Goal: Information Seeking & Learning: Learn about a topic

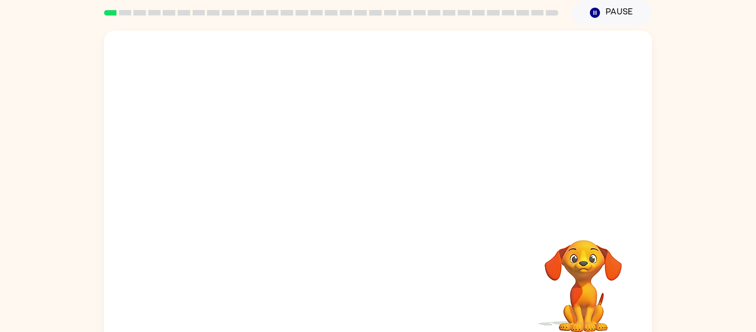
scroll to position [44, 0]
click at [458, 308] on div "Your browser must support playing .mp4 files to use Literably. Please try using…" at bounding box center [378, 187] width 548 height 316
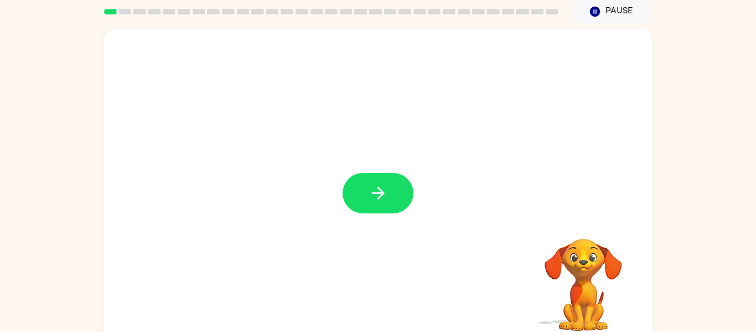
click at [365, 205] on button "button" at bounding box center [378, 193] width 71 height 40
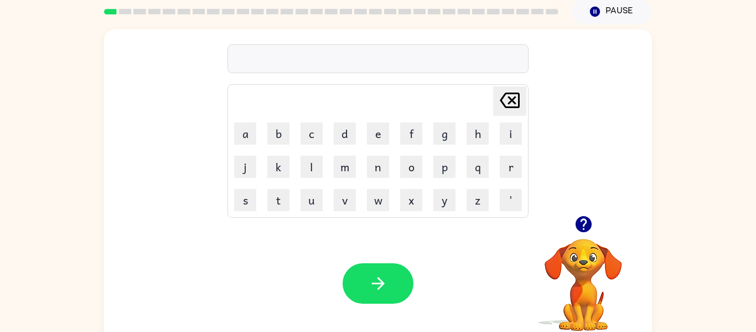
click at [590, 276] on video "Your browser must support playing .mp4 files to use Literably. Please try using…" at bounding box center [583, 276] width 111 height 111
click at [587, 223] on icon "button" at bounding box center [583, 224] width 16 height 16
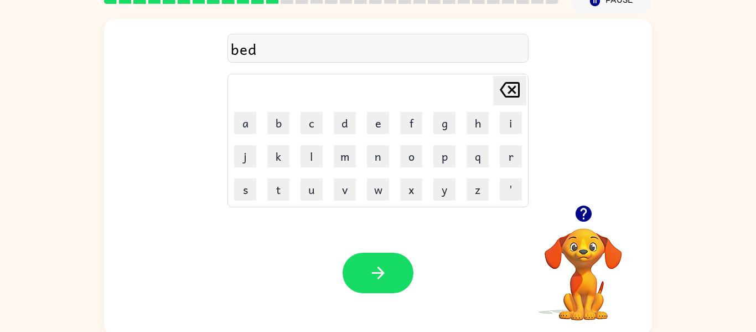
scroll to position [58, 0]
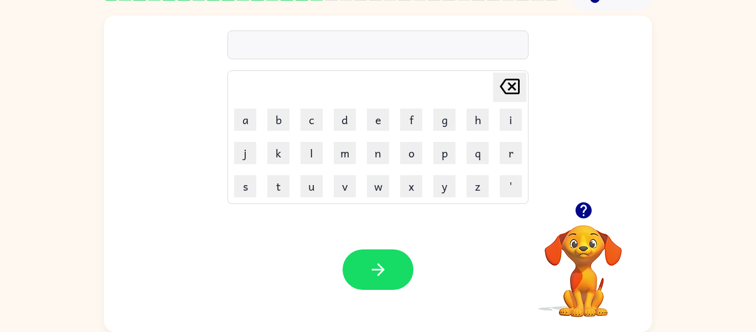
click at [572, 211] on button "button" at bounding box center [584, 210] width 28 height 28
click at [579, 218] on icon "button" at bounding box center [583, 209] width 19 height 19
click at [245, 194] on button "s" at bounding box center [245, 186] width 22 height 22
click at [381, 115] on button "e" at bounding box center [378, 120] width 22 height 22
click at [276, 189] on button "t" at bounding box center [278, 186] width 22 height 22
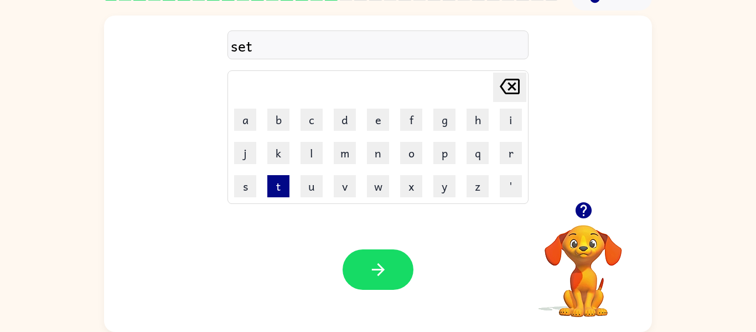
type button "t"
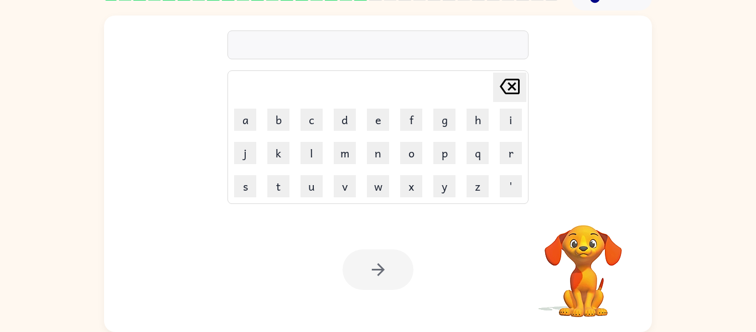
scroll to position [0, 0]
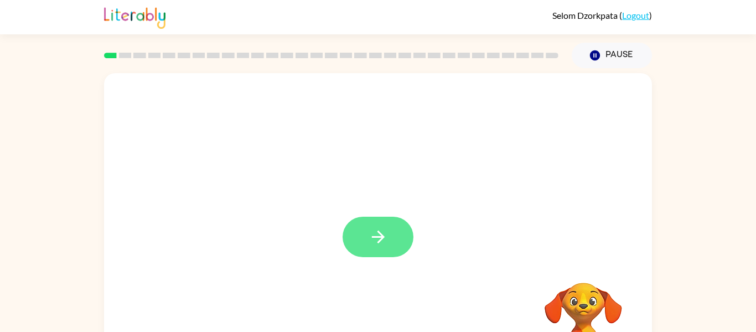
click at [389, 249] on button "button" at bounding box center [378, 236] width 71 height 40
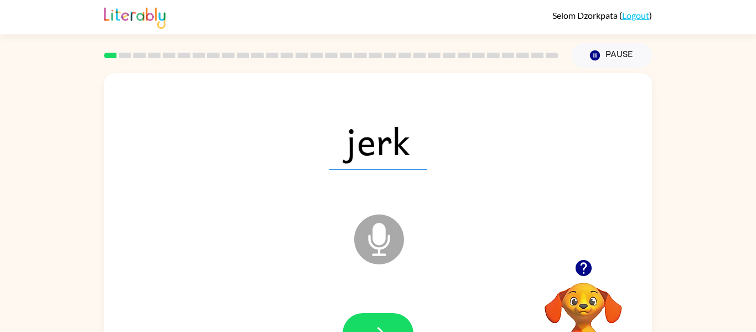
click at [372, 254] on icon "Microphone The Microphone is here when it is your turn to talk" at bounding box center [435, 252] width 166 height 83
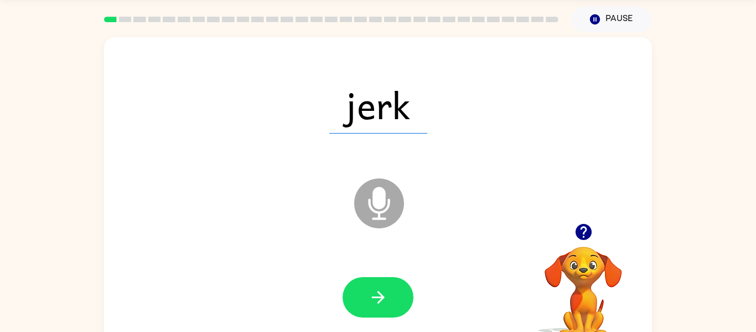
scroll to position [37, 0]
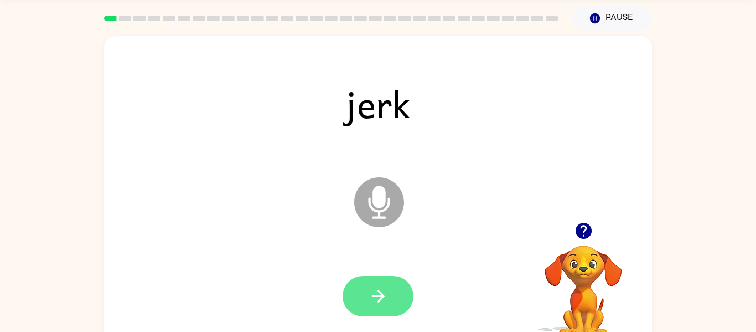
click at [389, 288] on button "button" at bounding box center [378, 296] width 71 height 40
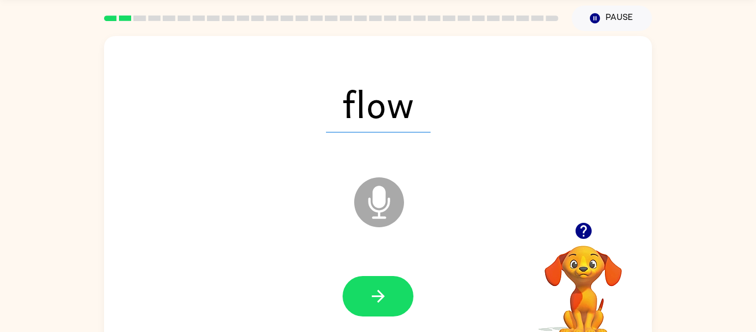
click at [389, 288] on button "button" at bounding box center [378, 296] width 71 height 40
click at [388, 194] on icon at bounding box center [379, 202] width 50 height 50
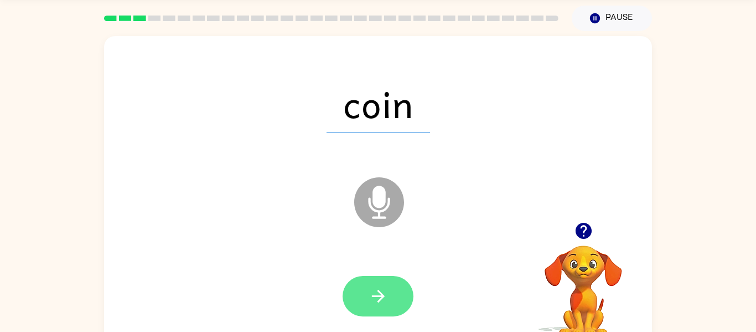
click at [389, 280] on button "button" at bounding box center [378, 296] width 71 height 40
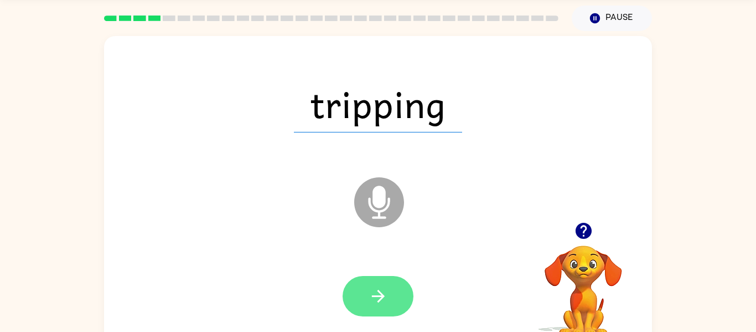
click at [389, 287] on button "button" at bounding box center [378, 296] width 71 height 40
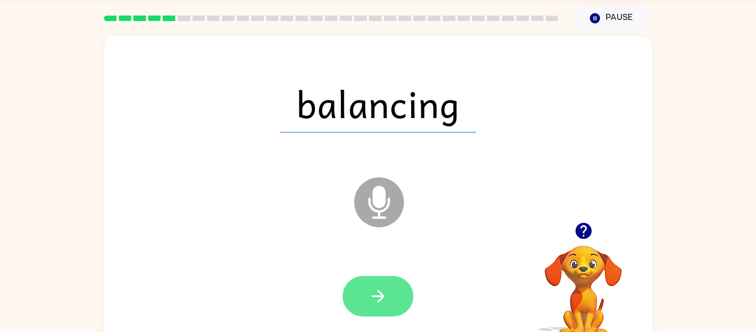
click at [384, 283] on button "button" at bounding box center [378, 296] width 71 height 40
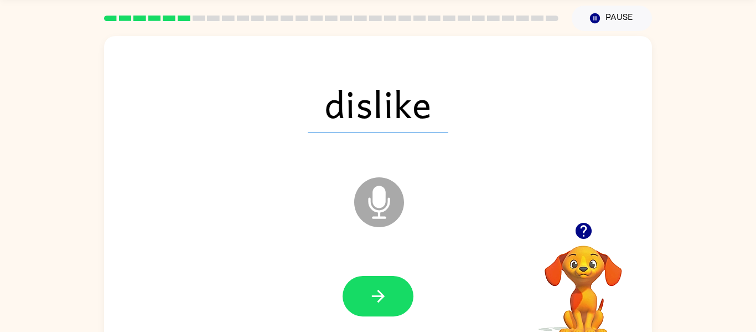
click at [384, 283] on button "button" at bounding box center [378, 296] width 71 height 40
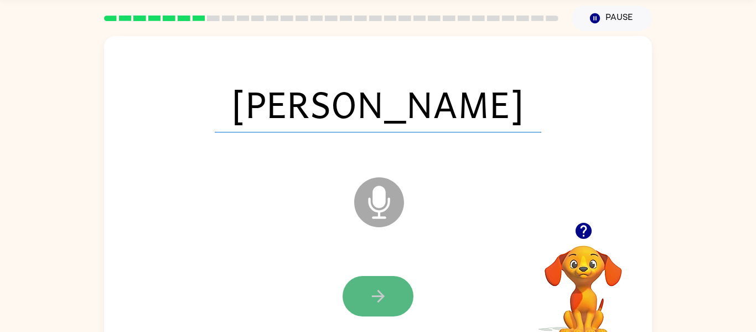
click at [383, 290] on icon "button" at bounding box center [378, 295] width 19 height 19
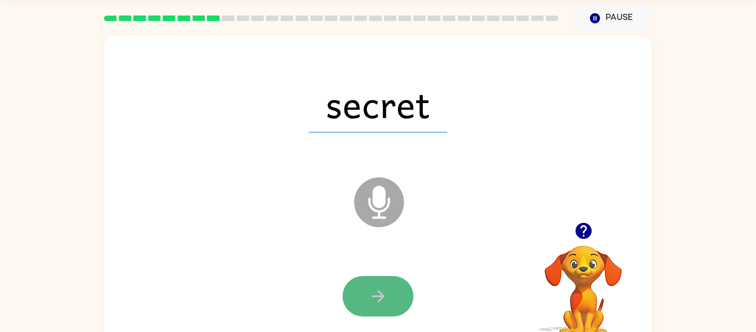
click at [367, 309] on button "button" at bounding box center [378, 296] width 71 height 40
click at [374, 303] on icon "button" at bounding box center [378, 295] width 19 height 19
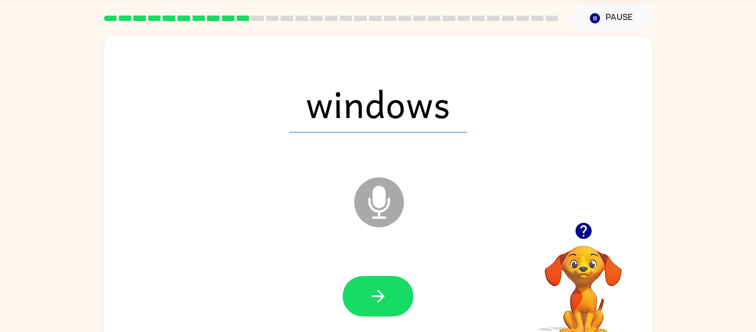
click at [374, 303] on icon "button" at bounding box center [378, 295] width 19 height 19
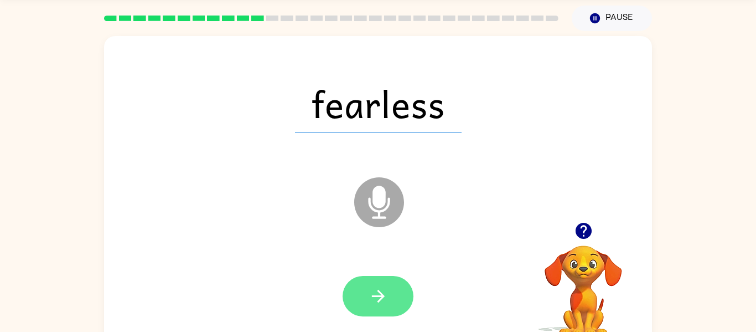
click at [371, 300] on icon "button" at bounding box center [378, 295] width 19 height 19
click at [373, 293] on icon "button" at bounding box center [378, 295] width 19 height 19
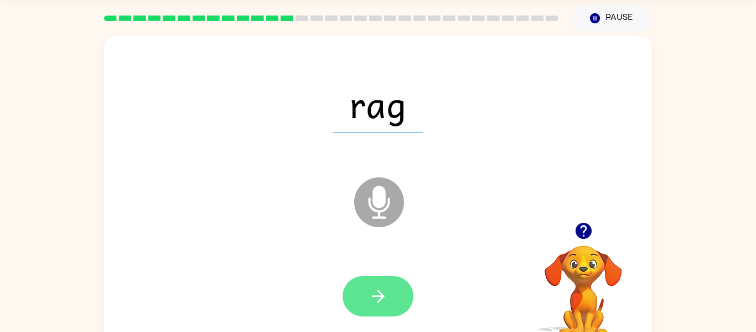
click at [389, 285] on button "button" at bounding box center [378, 296] width 71 height 40
click at [379, 303] on icon "button" at bounding box center [378, 295] width 19 height 19
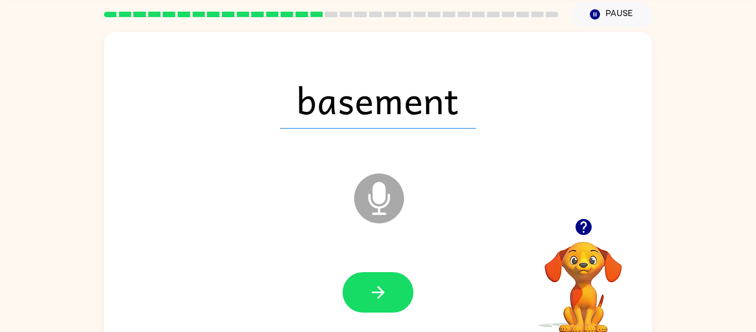
scroll to position [58, 0]
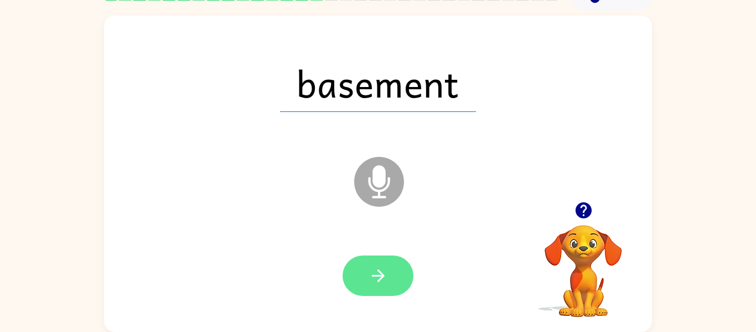
click at [390, 278] on button "button" at bounding box center [378, 275] width 71 height 40
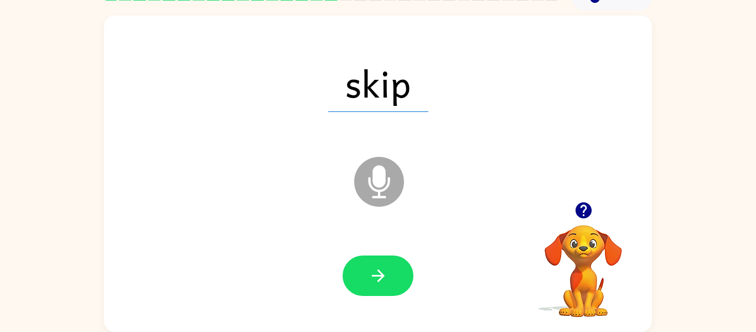
click at [410, 290] on div at bounding box center [378, 275] width 71 height 40
click at [393, 267] on button "button" at bounding box center [378, 275] width 71 height 40
click at [392, 289] on div at bounding box center [378, 275] width 71 height 40
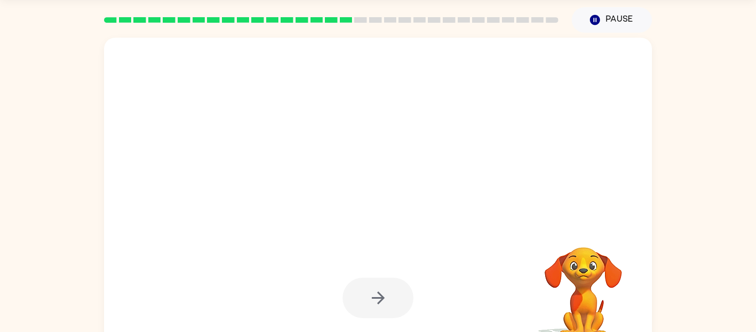
scroll to position [36, 0]
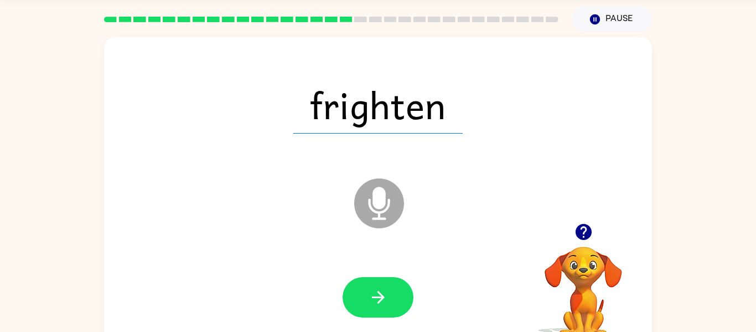
click at [381, 198] on icon "Microphone The Microphone is here when it is your turn to talk" at bounding box center [435, 216] width 166 height 83
click at [381, 299] on icon "button" at bounding box center [377, 297] width 13 height 13
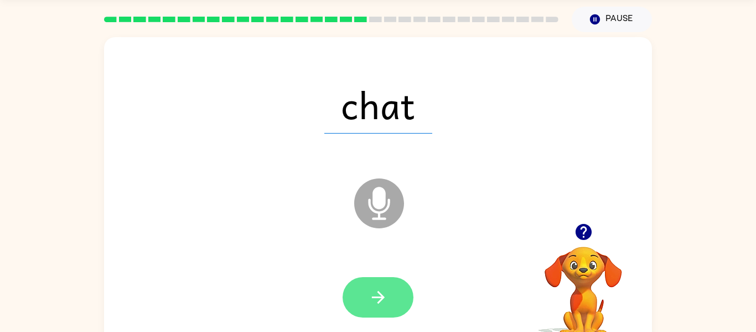
click at [390, 286] on button "button" at bounding box center [378, 297] width 71 height 40
click at [409, 291] on button "button" at bounding box center [378, 297] width 71 height 40
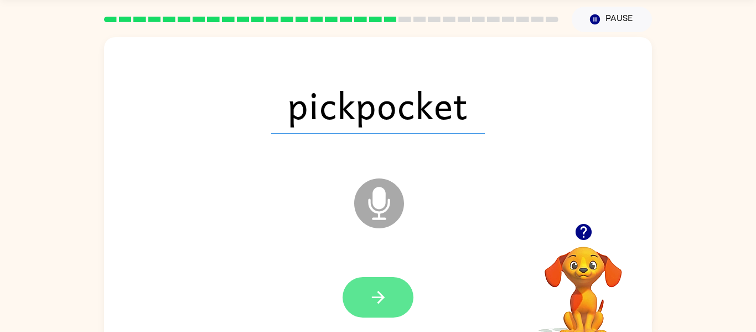
click at [392, 301] on button "button" at bounding box center [378, 297] width 71 height 40
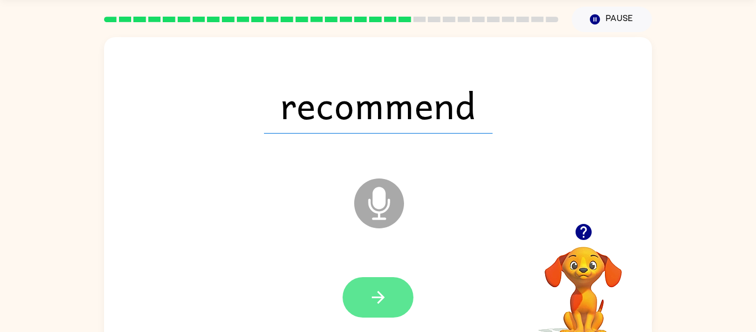
click at [373, 299] on icon "button" at bounding box center [378, 296] width 19 height 19
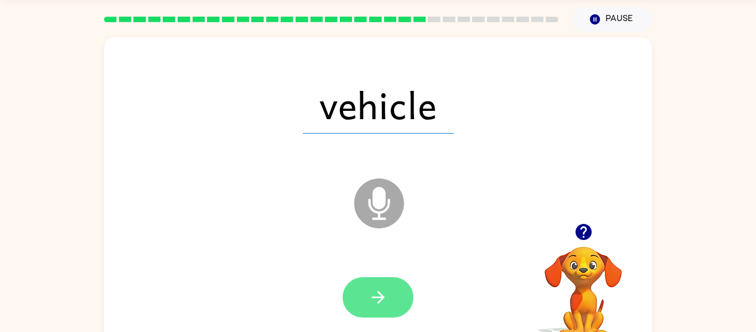
click at [395, 304] on button "button" at bounding box center [378, 297] width 71 height 40
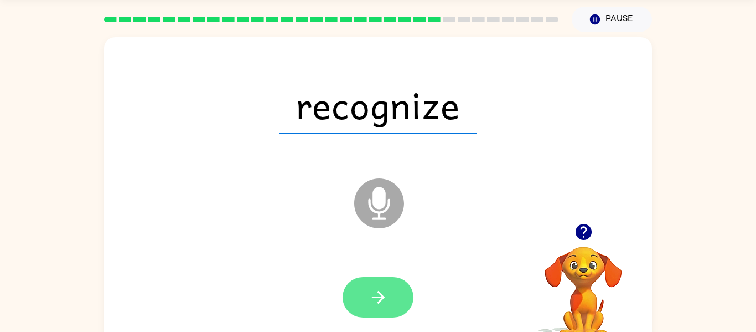
click at [407, 292] on button "button" at bounding box center [378, 297] width 71 height 40
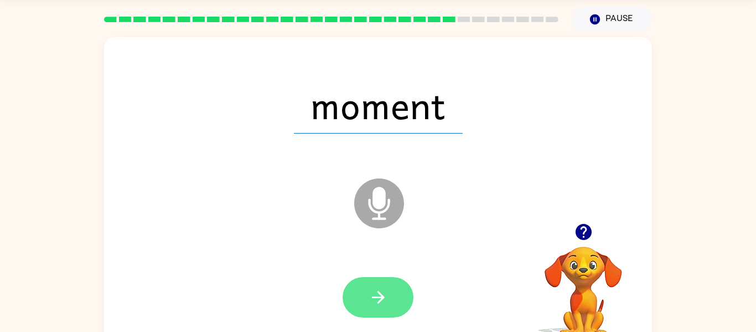
click at [390, 301] on button "button" at bounding box center [378, 297] width 71 height 40
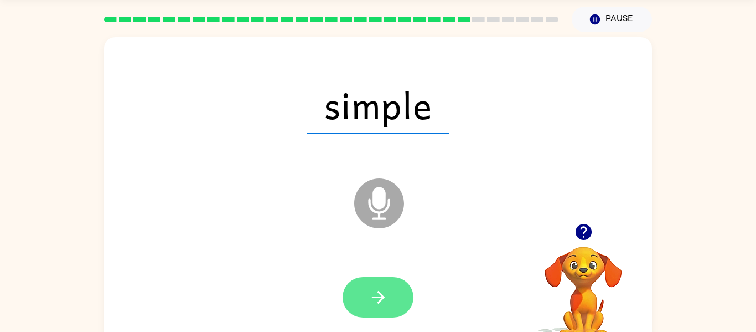
click at [391, 304] on button "button" at bounding box center [378, 297] width 71 height 40
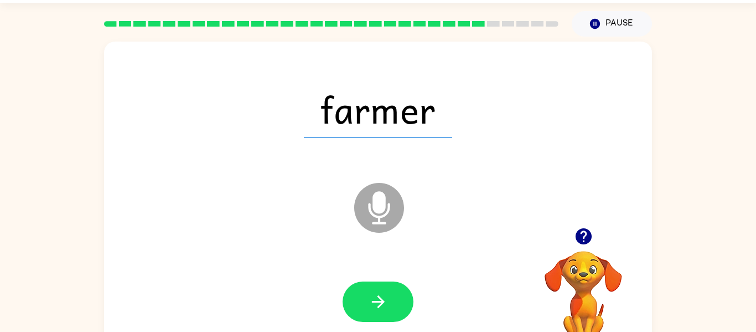
scroll to position [14, 0]
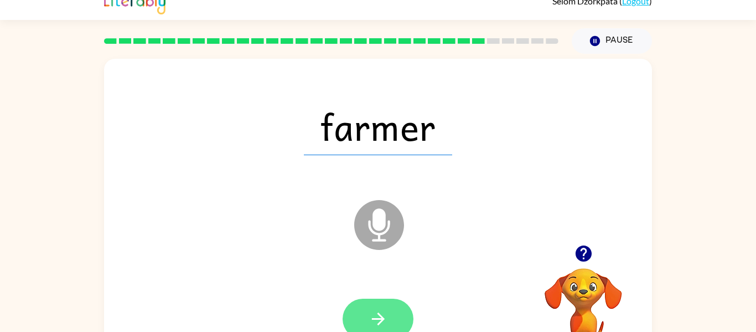
click at [399, 328] on button "button" at bounding box center [378, 318] width 71 height 40
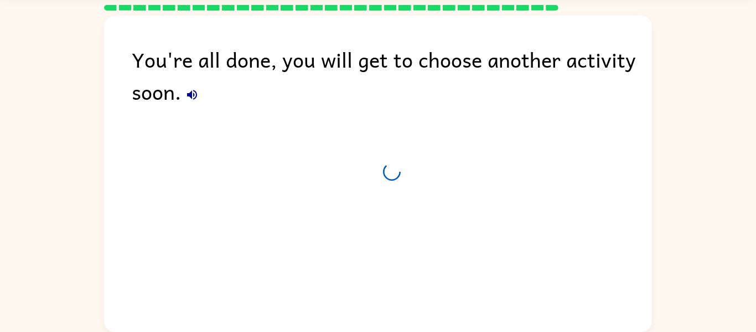
scroll to position [34, 0]
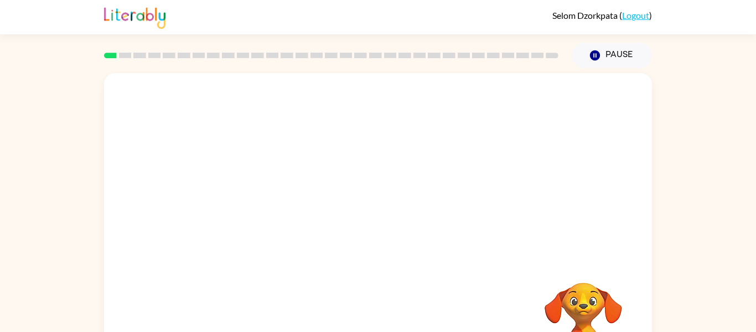
click at [730, 282] on div "Your browser must support playing .mp4 files to use Literably. Please try using…" at bounding box center [378, 228] width 756 height 321
click at [730, 276] on div "Your browser must support playing .mp4 files to use Literably. Please try using…" at bounding box center [378, 228] width 756 height 321
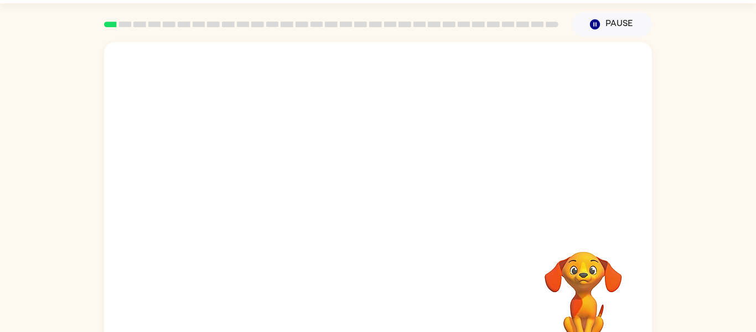
scroll to position [27, 0]
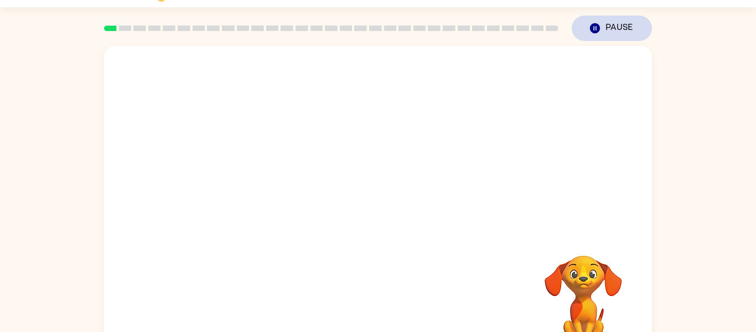
click at [595, 24] on icon "button" at bounding box center [595, 28] width 10 height 10
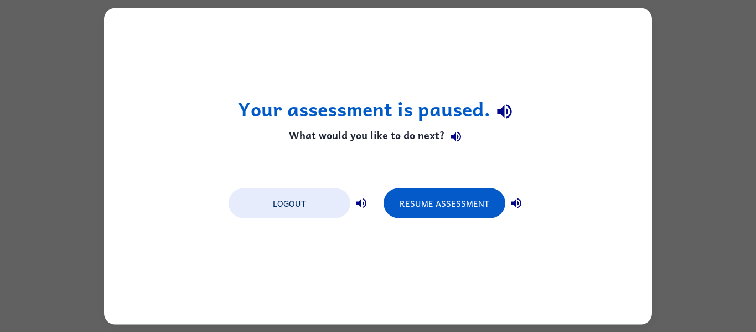
scroll to position [0, 0]
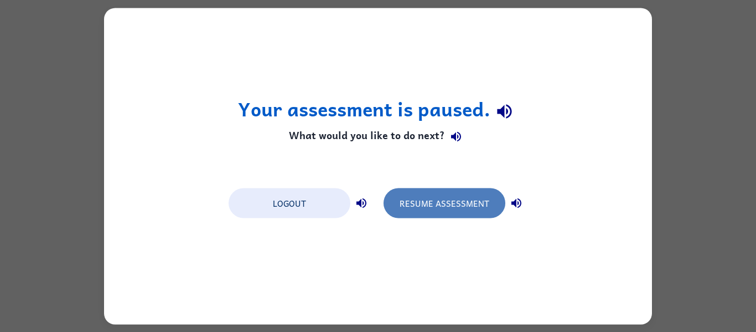
click at [467, 211] on button "Resume Assessment" at bounding box center [445, 203] width 122 height 30
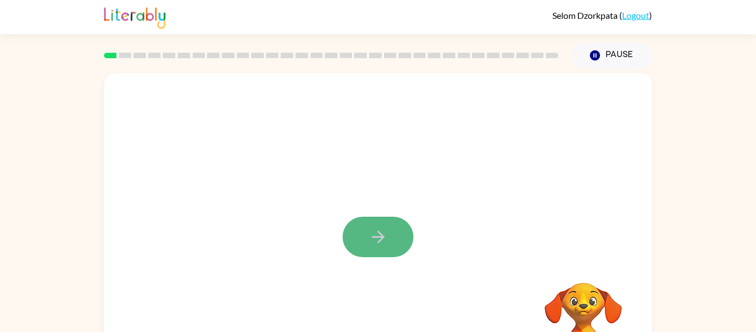
click at [369, 240] on icon "button" at bounding box center [378, 236] width 19 height 19
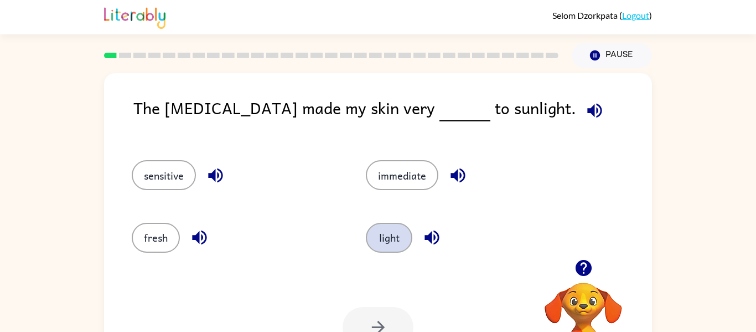
click at [388, 239] on button "light" at bounding box center [389, 238] width 47 height 30
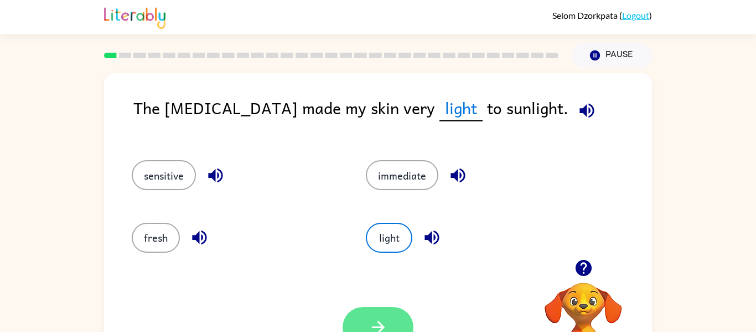
click at [364, 317] on button "button" at bounding box center [378, 327] width 71 height 40
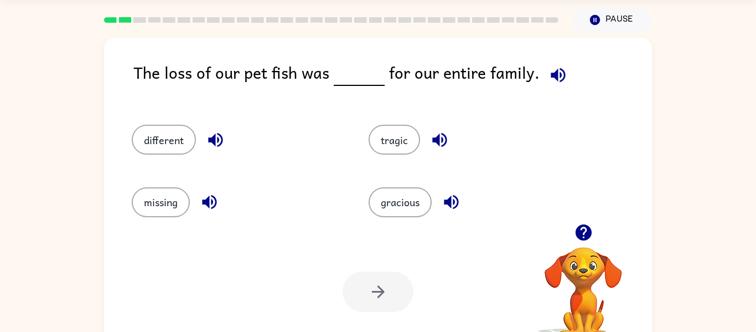
scroll to position [36, 0]
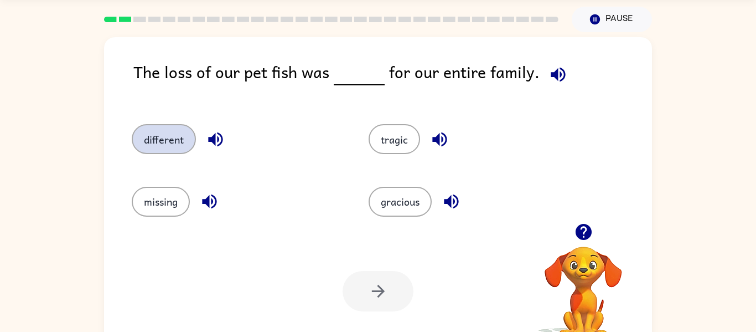
click at [184, 135] on button "different" at bounding box center [164, 139] width 64 height 30
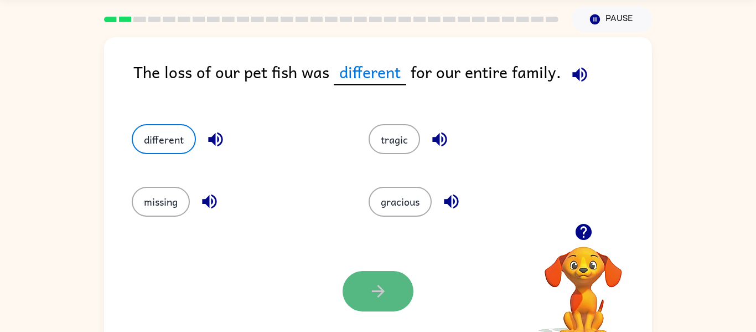
click at [393, 303] on button "button" at bounding box center [378, 291] width 71 height 40
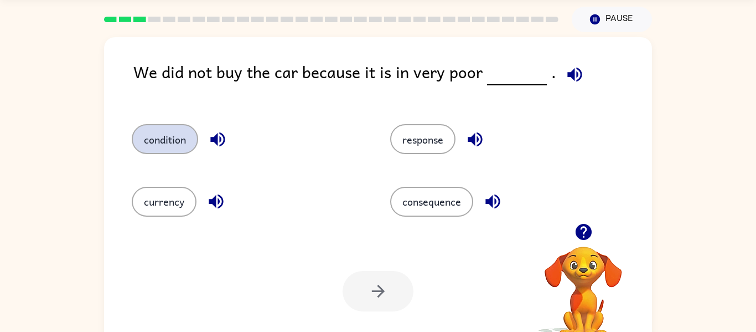
click at [187, 140] on button "condition" at bounding box center [165, 139] width 66 height 30
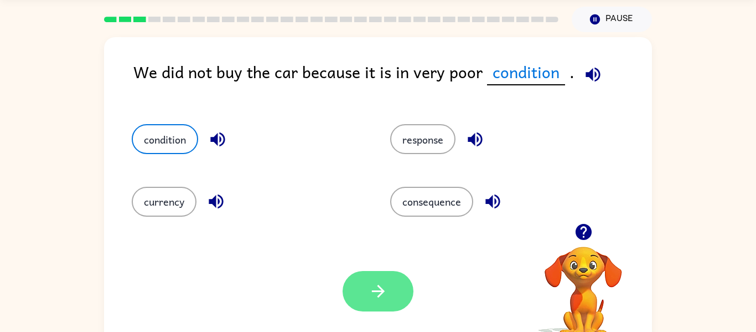
click at [360, 295] on button "button" at bounding box center [378, 291] width 71 height 40
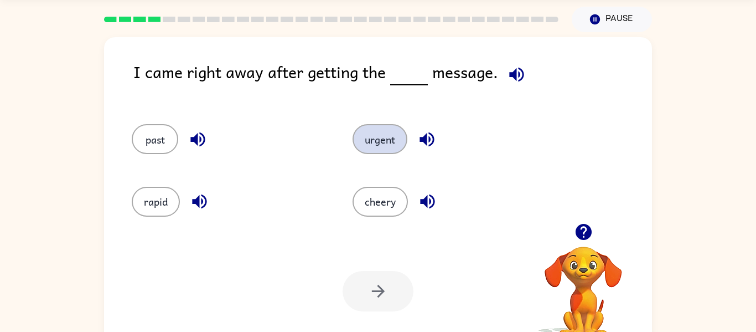
click at [361, 139] on button "urgent" at bounding box center [380, 139] width 55 height 30
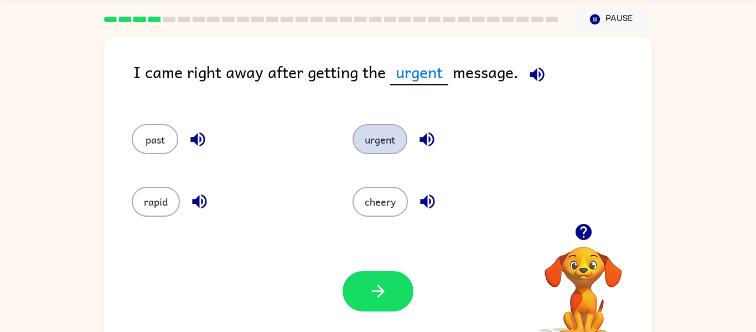
click at [353, 124] on button "urgent" at bounding box center [380, 139] width 55 height 30
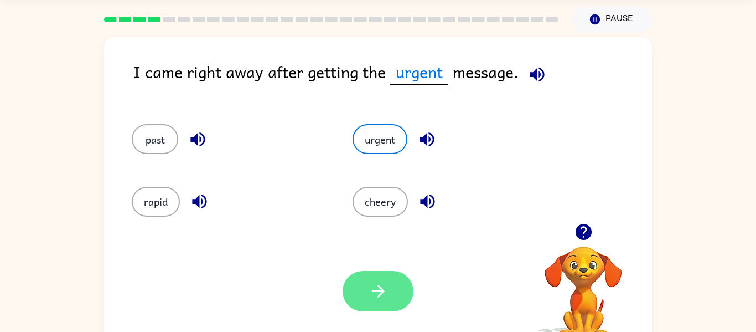
click at [381, 292] on icon "button" at bounding box center [377, 291] width 13 height 13
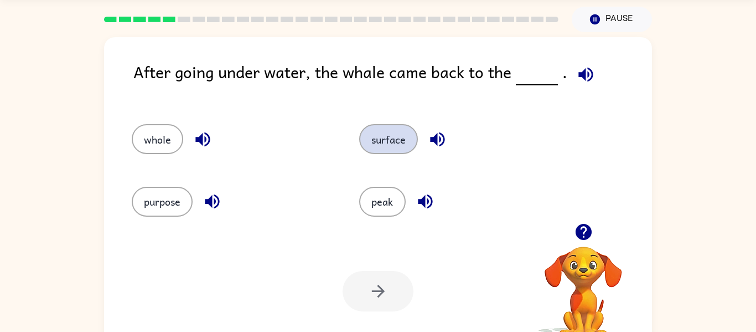
click at [405, 149] on button "surface" at bounding box center [388, 139] width 59 height 30
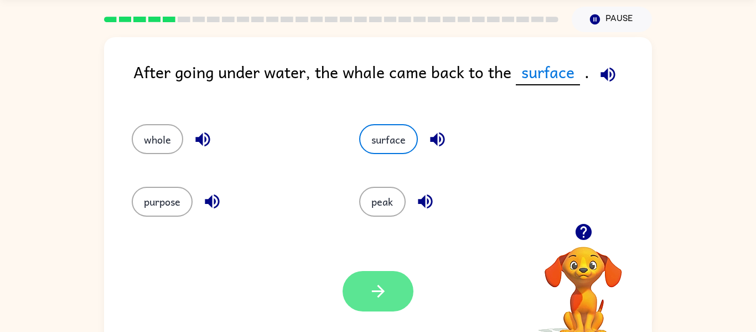
click at [407, 285] on button "button" at bounding box center [378, 291] width 71 height 40
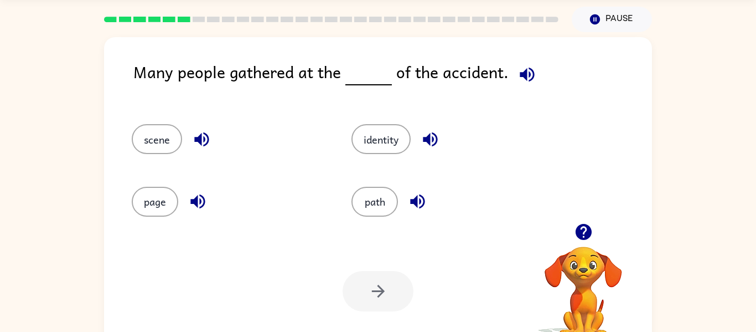
click at [381, 216] on div "path" at bounding box center [440, 197] width 220 height 62
click at [381, 212] on button "path" at bounding box center [375, 202] width 47 height 30
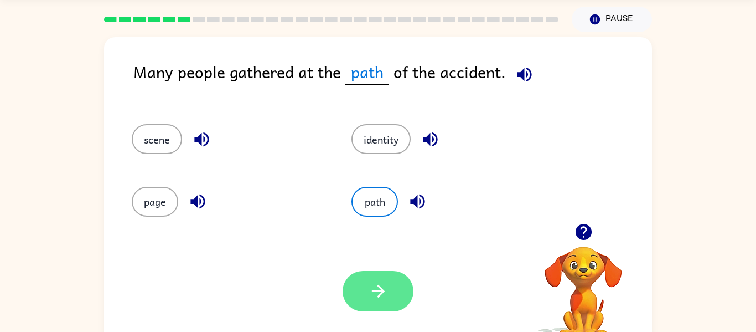
click at [369, 285] on icon "button" at bounding box center [378, 290] width 19 height 19
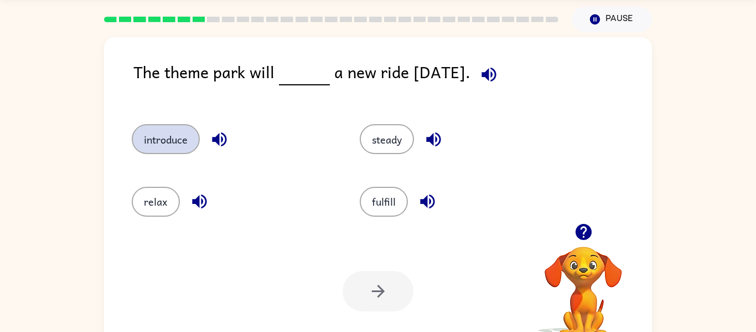
click at [166, 138] on button "introduce" at bounding box center [166, 139] width 68 height 30
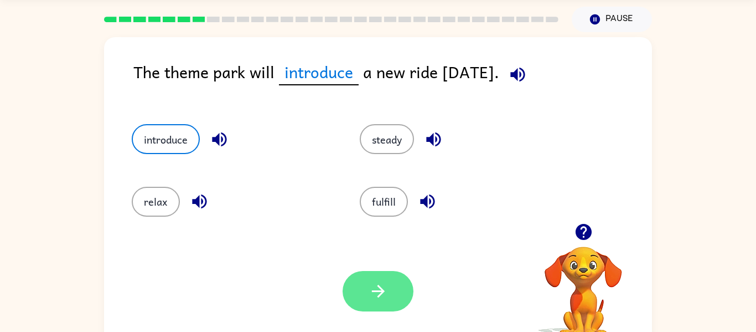
click at [376, 288] on icon "button" at bounding box center [378, 290] width 19 height 19
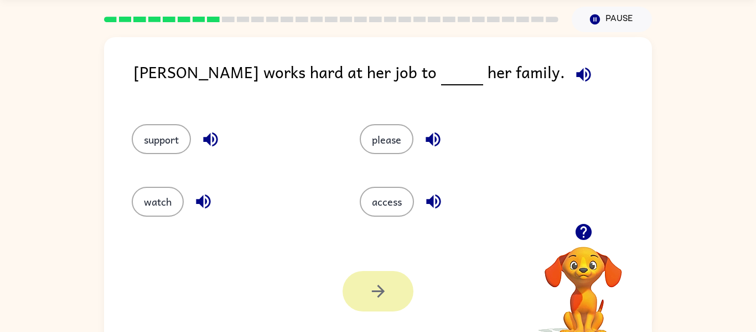
click at [152, 200] on button "watch" at bounding box center [158, 202] width 52 height 30
click at [379, 297] on icon "button" at bounding box center [377, 291] width 13 height 13
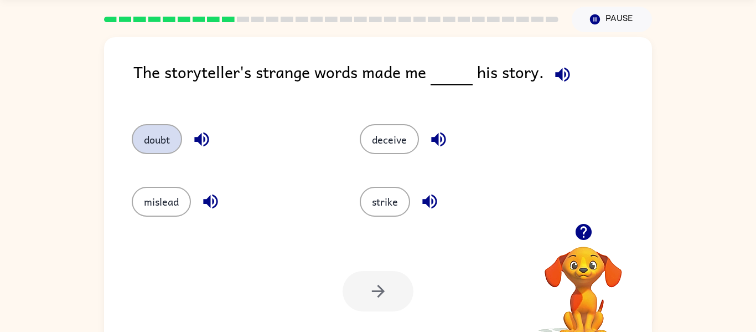
click at [149, 136] on button "doubt" at bounding box center [157, 139] width 50 height 30
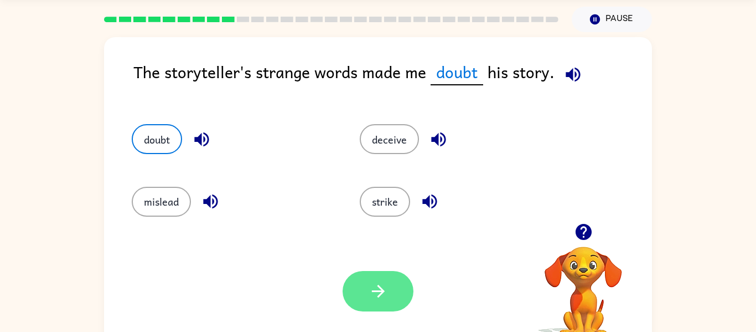
click at [399, 277] on button "button" at bounding box center [378, 291] width 71 height 40
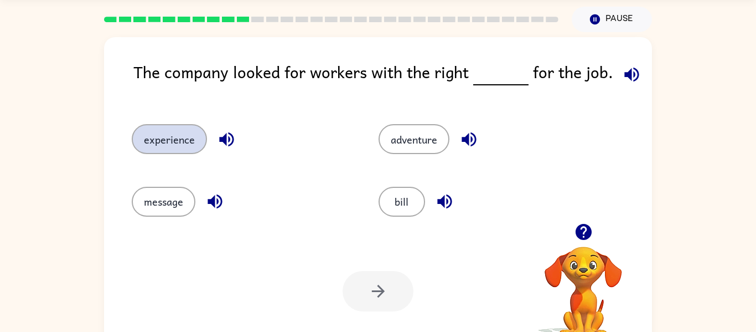
click at [157, 141] on button "experience" at bounding box center [169, 139] width 75 height 30
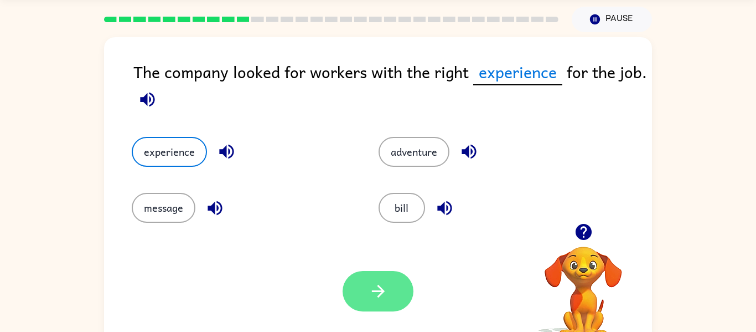
click at [380, 292] on icon "button" at bounding box center [378, 290] width 19 height 19
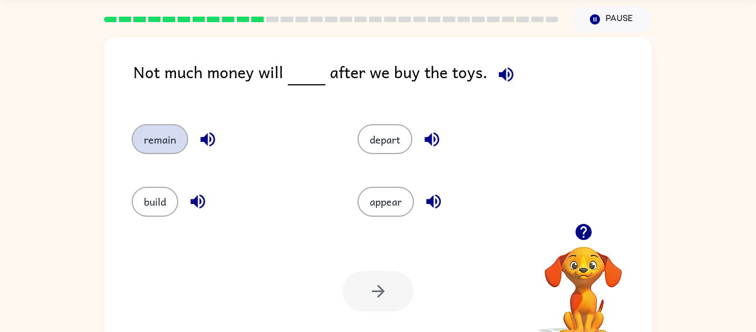
click at [149, 146] on button "remain" at bounding box center [160, 139] width 56 height 30
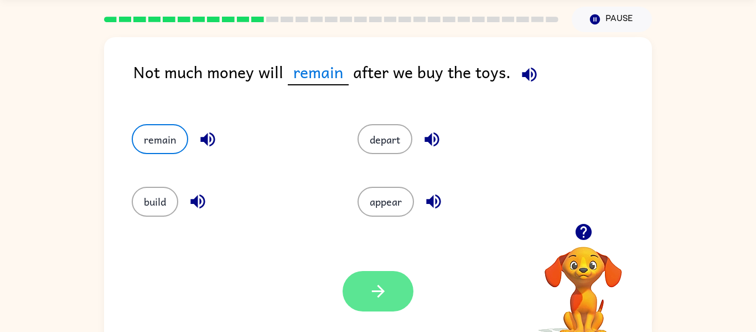
click at [404, 307] on button "button" at bounding box center [378, 291] width 71 height 40
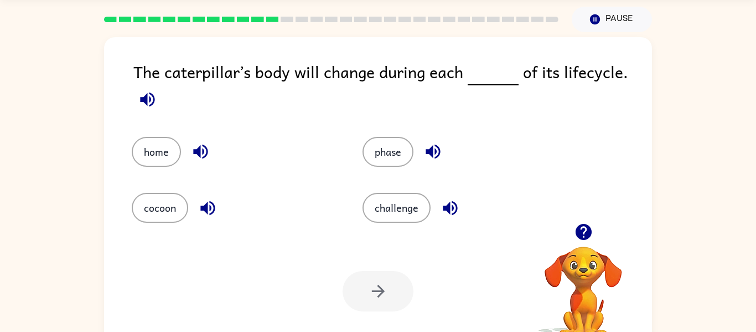
click at [412, 161] on div "phase" at bounding box center [465, 152] width 205 height 30
click at [401, 144] on button "phase" at bounding box center [388, 152] width 51 height 30
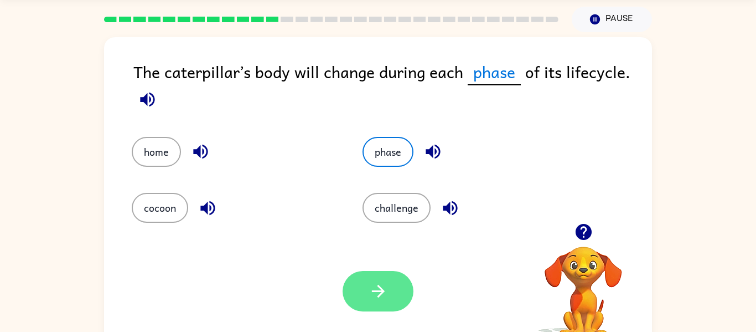
click at [360, 304] on button "button" at bounding box center [378, 291] width 71 height 40
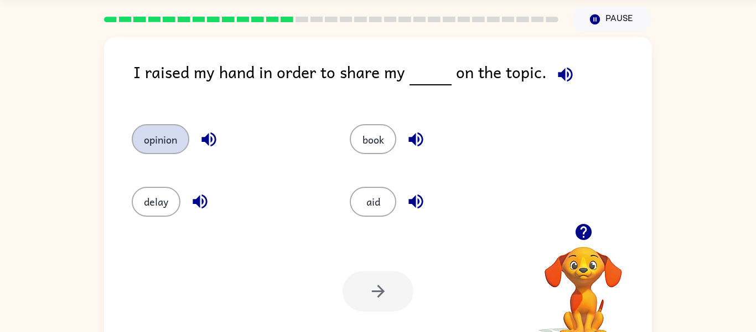
click at [142, 141] on button "opinion" at bounding box center [161, 139] width 58 height 30
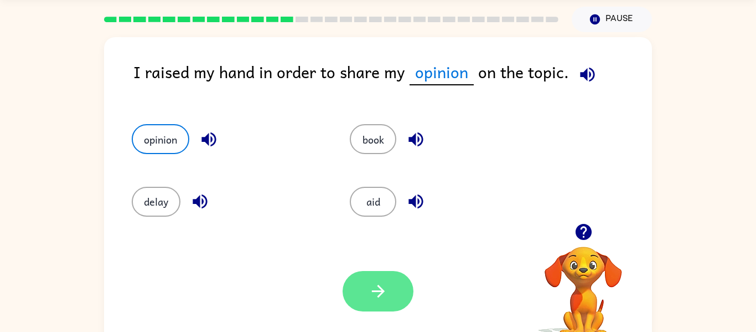
click at [396, 298] on button "button" at bounding box center [378, 291] width 71 height 40
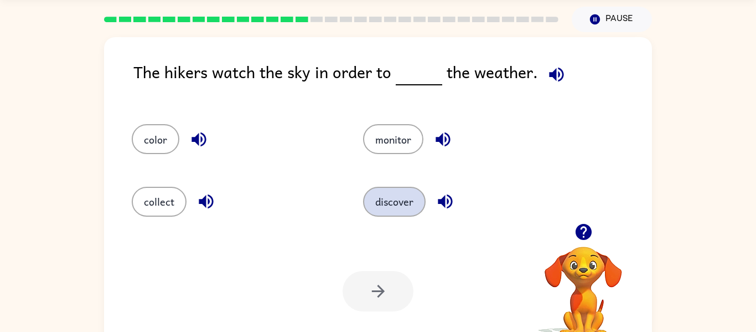
click at [419, 197] on button "discover" at bounding box center [394, 202] width 63 height 30
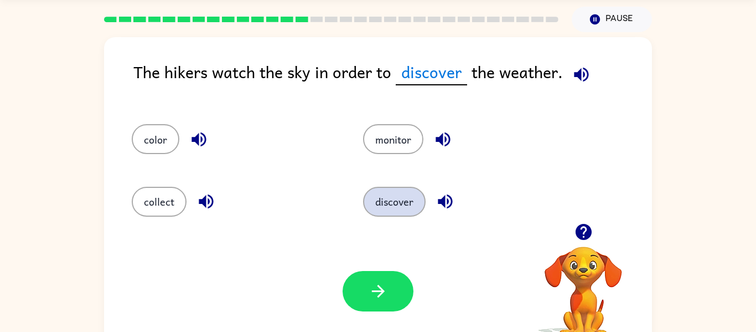
scroll to position [58, 0]
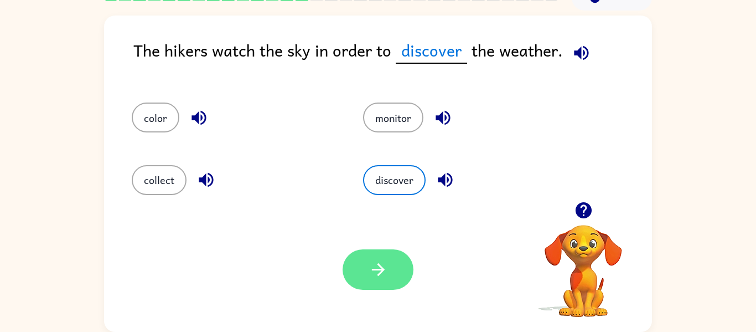
click at [383, 267] on icon "button" at bounding box center [378, 269] width 19 height 19
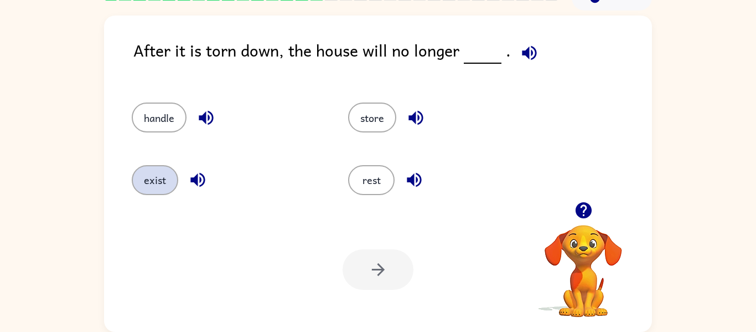
click at [153, 179] on button "exist" at bounding box center [155, 180] width 47 height 30
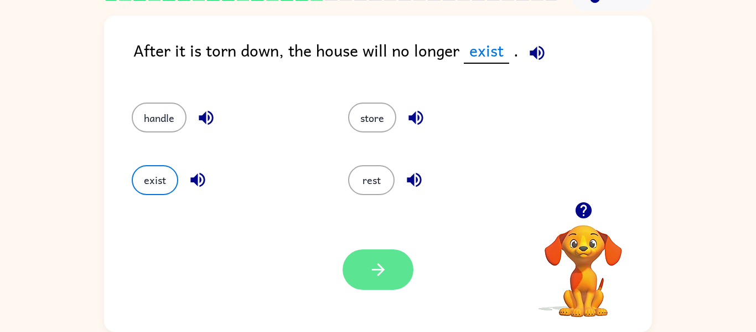
click at [385, 257] on button "button" at bounding box center [378, 269] width 71 height 40
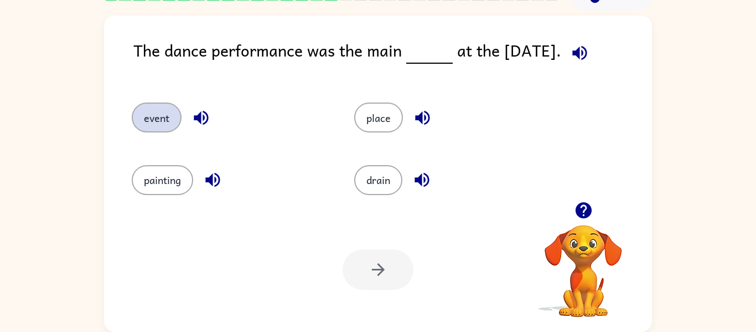
click at [165, 116] on button "event" at bounding box center [157, 117] width 50 height 30
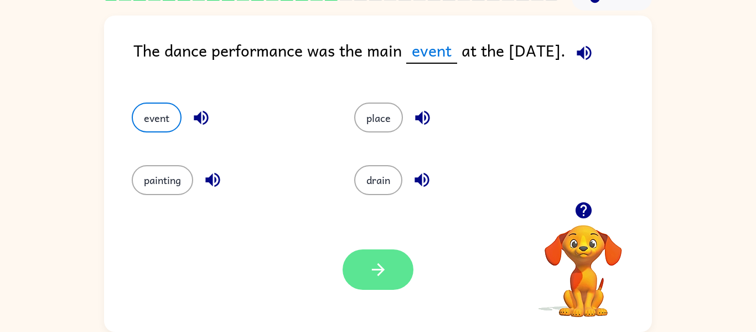
click at [376, 284] on button "button" at bounding box center [378, 269] width 71 height 40
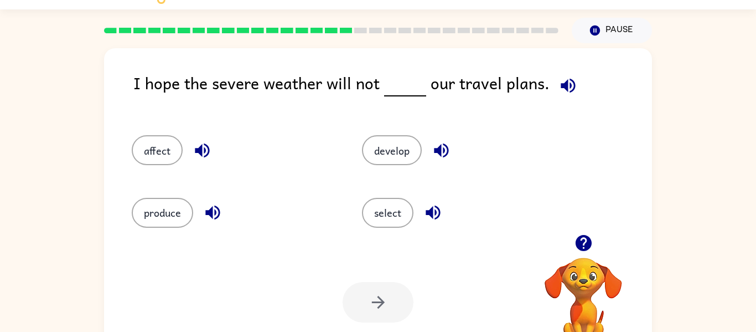
scroll to position [25, 0]
click at [153, 142] on button "affect" at bounding box center [157, 150] width 51 height 30
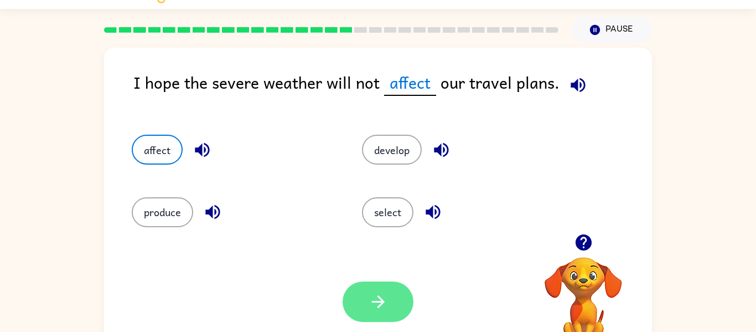
click at [373, 296] on icon "button" at bounding box center [378, 301] width 19 height 19
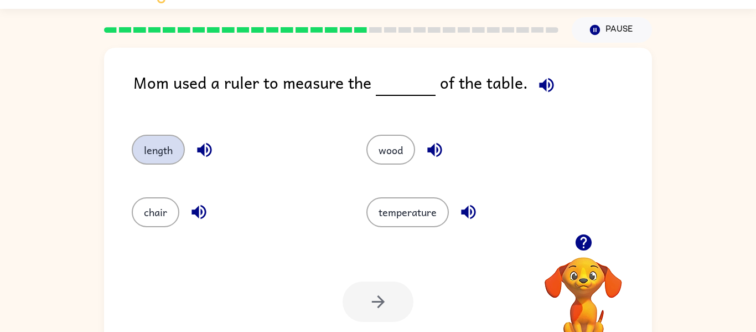
click at [153, 148] on button "length" at bounding box center [158, 150] width 53 height 30
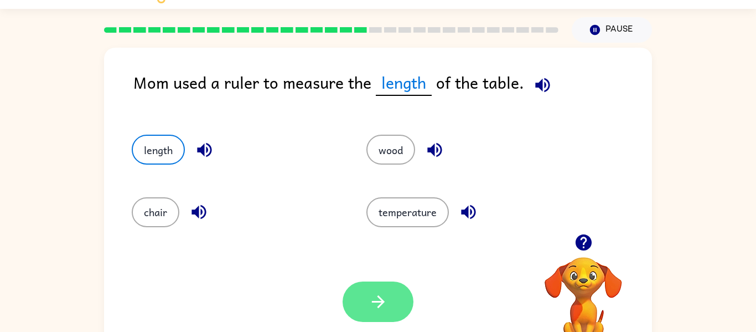
click at [374, 300] on icon "button" at bounding box center [378, 301] width 19 height 19
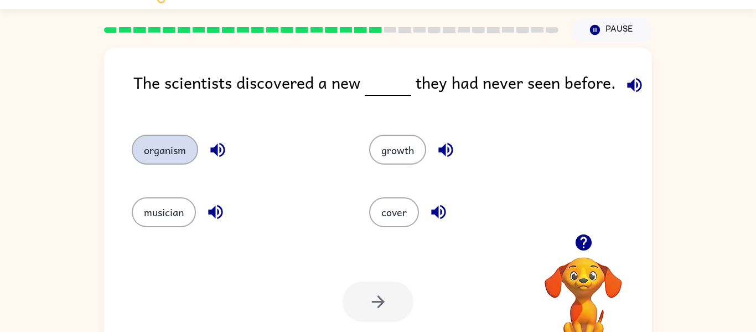
click at [156, 151] on button "organism" at bounding box center [165, 150] width 66 height 30
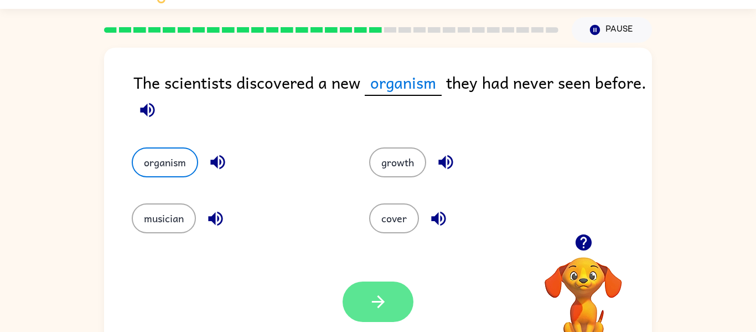
click at [368, 303] on button "button" at bounding box center [378, 301] width 71 height 40
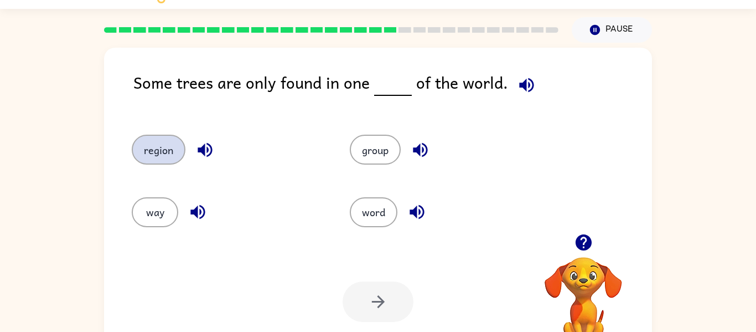
click at [160, 143] on button "region" at bounding box center [159, 150] width 54 height 30
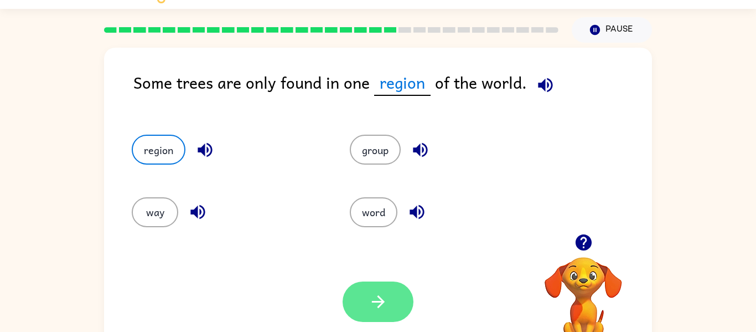
click at [366, 309] on button "button" at bounding box center [378, 301] width 71 height 40
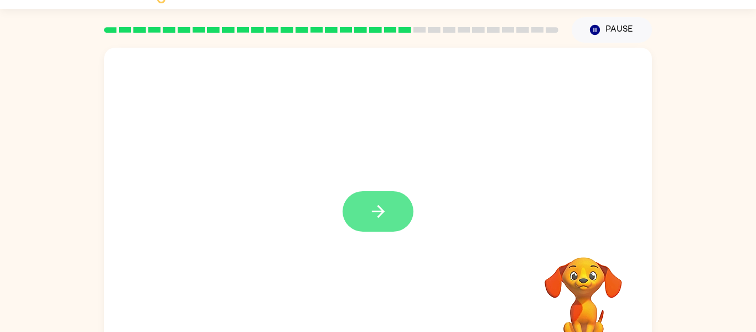
click at [355, 201] on button "button" at bounding box center [378, 211] width 71 height 40
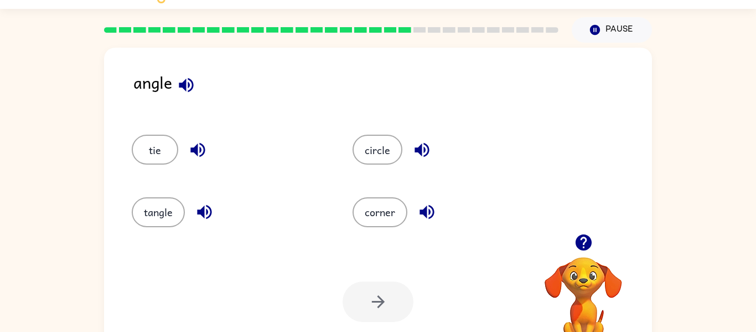
click at [418, 214] on icon "button" at bounding box center [426, 211] width 19 height 19
click at [394, 217] on button "corner" at bounding box center [380, 212] width 55 height 30
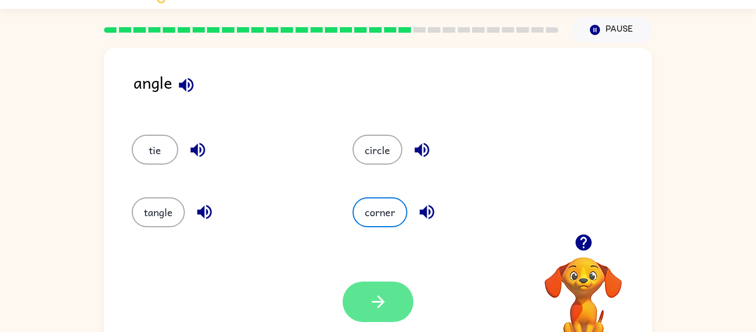
click at [377, 293] on icon "button" at bounding box center [378, 301] width 19 height 19
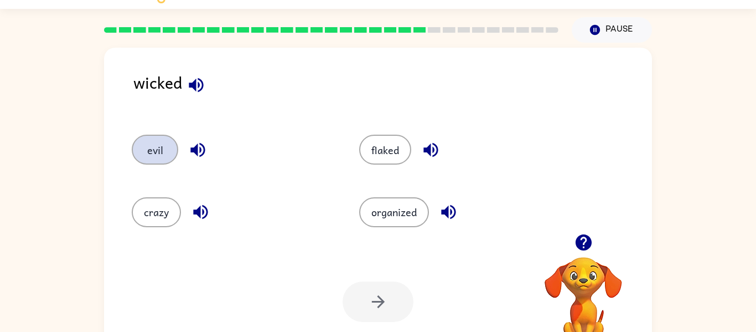
click at [141, 161] on button "evil" at bounding box center [155, 150] width 47 height 30
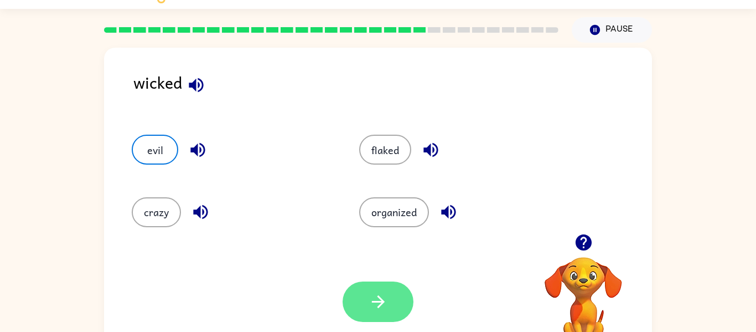
click at [361, 296] on button "button" at bounding box center [378, 301] width 71 height 40
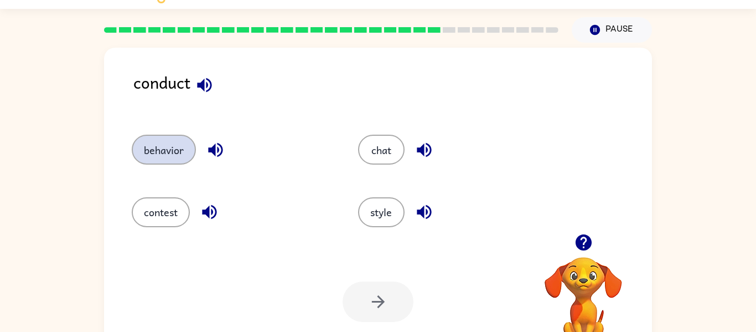
click at [170, 161] on button "behavior" at bounding box center [164, 150] width 64 height 30
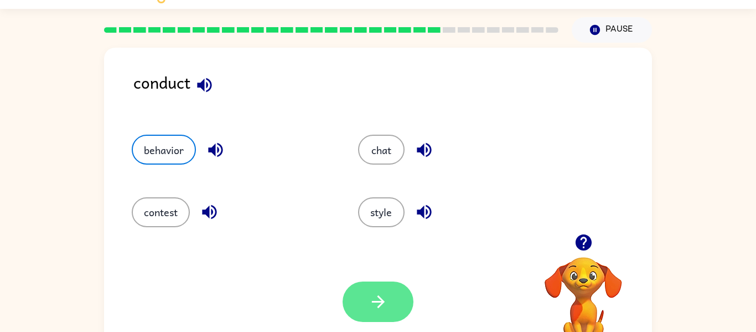
click at [396, 314] on button "button" at bounding box center [378, 301] width 71 height 40
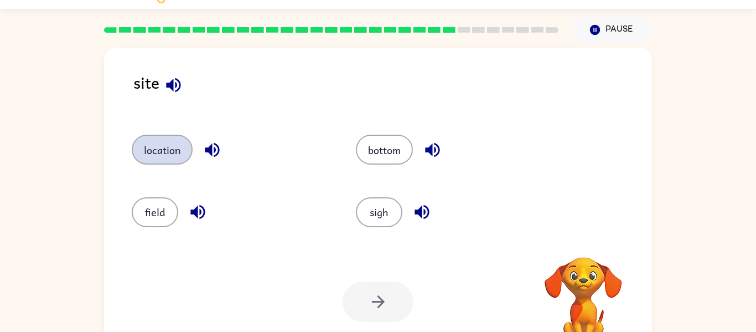
click at [154, 160] on button "location" at bounding box center [162, 150] width 61 height 30
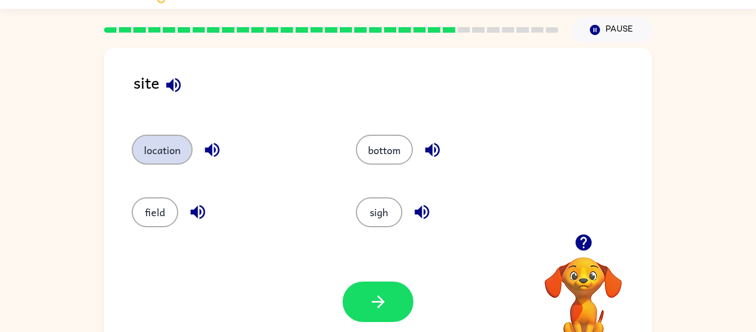
click at [154, 161] on button "location" at bounding box center [162, 150] width 61 height 30
click at [156, 155] on button "location" at bounding box center [162, 150] width 61 height 30
click at [155, 157] on button "location" at bounding box center [162, 150] width 61 height 30
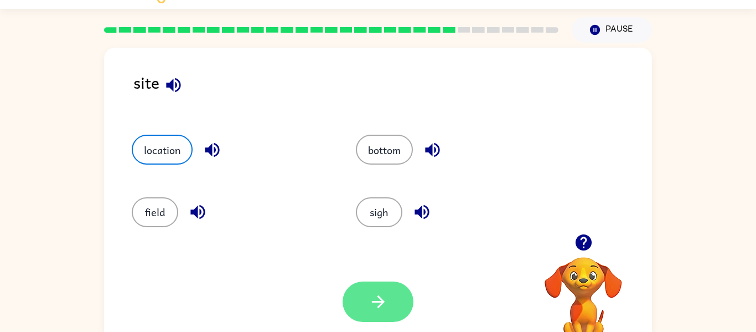
click at [383, 296] on icon "button" at bounding box center [378, 301] width 19 height 19
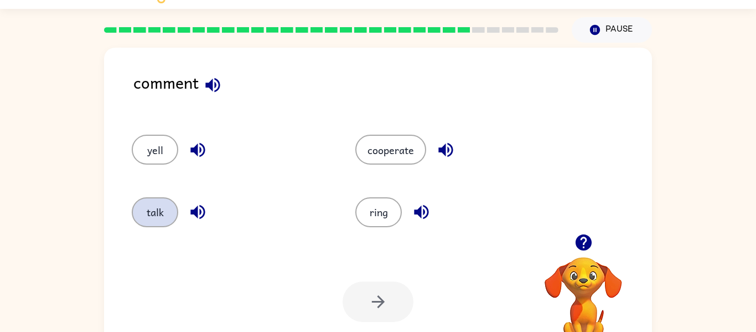
click at [158, 219] on button "talk" at bounding box center [155, 212] width 47 height 30
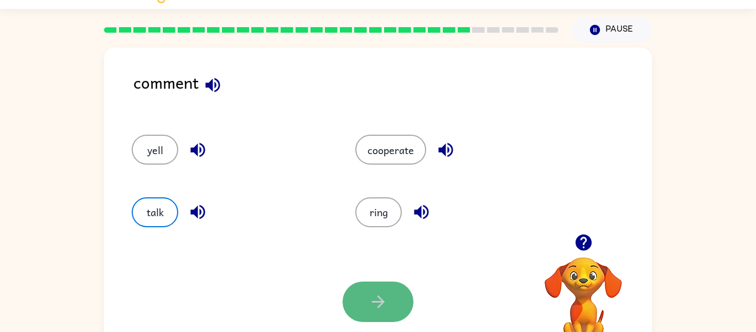
click at [384, 301] on icon "button" at bounding box center [378, 301] width 19 height 19
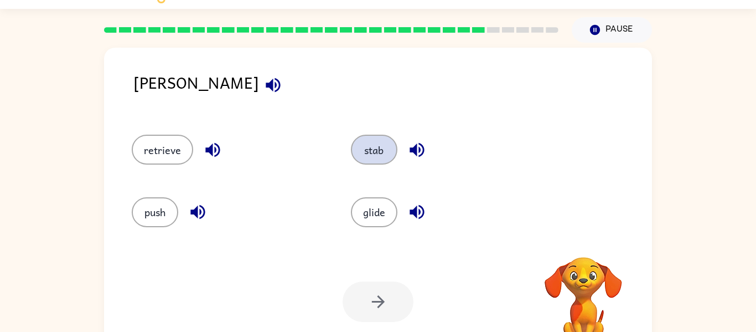
click at [365, 157] on button "stab" at bounding box center [374, 150] width 47 height 30
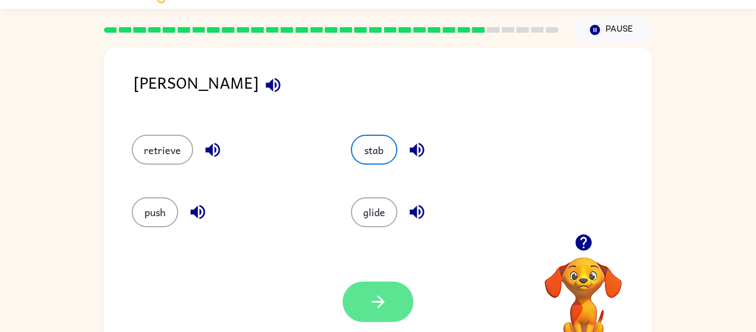
click at [385, 298] on icon "button" at bounding box center [378, 301] width 19 height 19
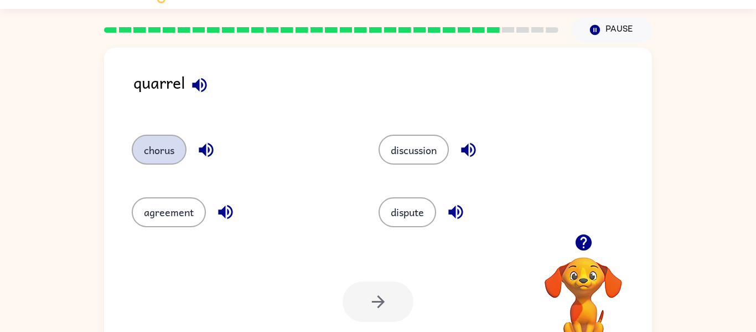
click at [154, 160] on button "chorus" at bounding box center [159, 150] width 55 height 30
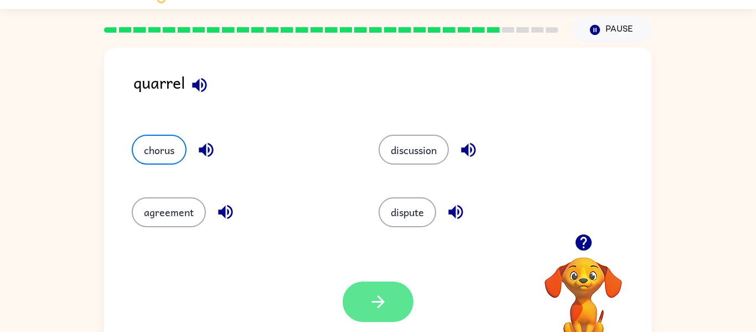
click at [385, 320] on button "button" at bounding box center [378, 301] width 71 height 40
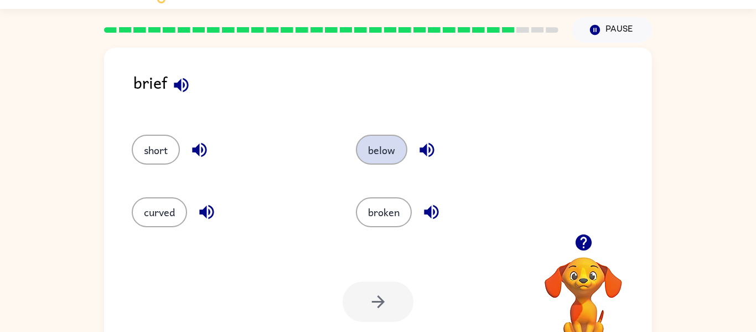
click at [378, 162] on button "below" at bounding box center [381, 150] width 51 height 30
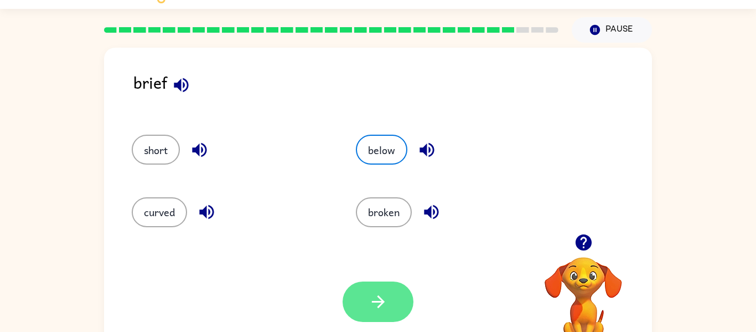
click at [386, 317] on button "button" at bounding box center [378, 301] width 71 height 40
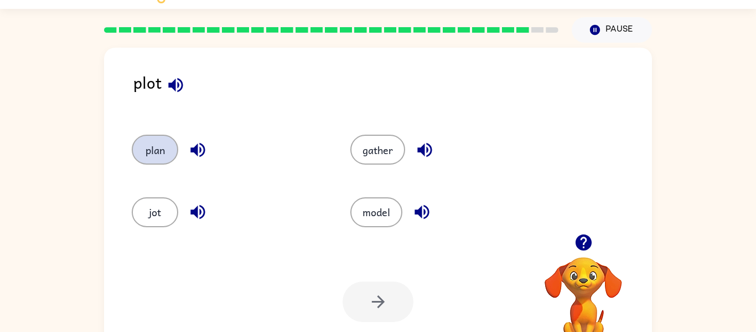
click at [156, 158] on button "plan" at bounding box center [155, 150] width 47 height 30
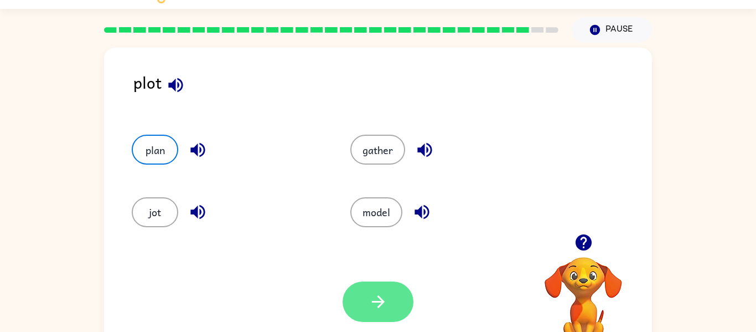
click at [386, 281] on button "button" at bounding box center [378, 301] width 71 height 40
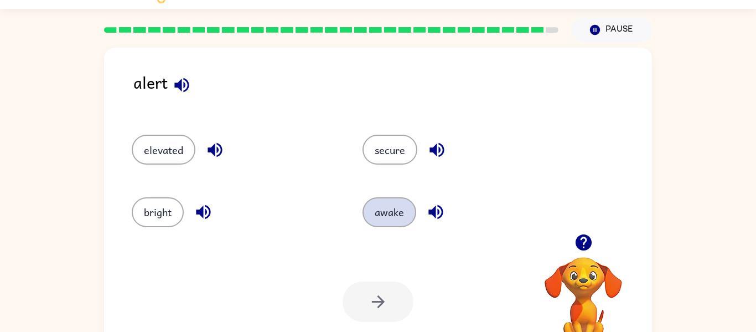
click at [386, 217] on button "awake" at bounding box center [390, 212] width 54 height 30
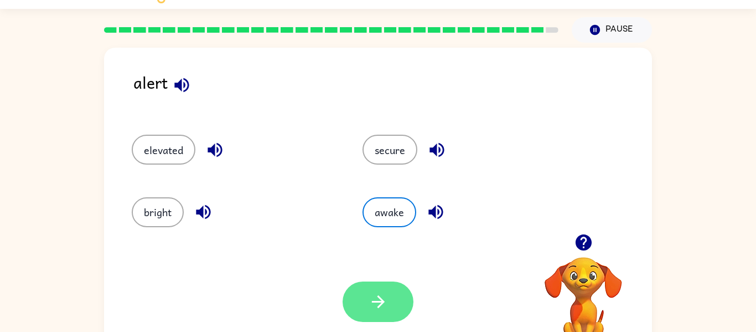
click at [391, 310] on button "button" at bounding box center [378, 301] width 71 height 40
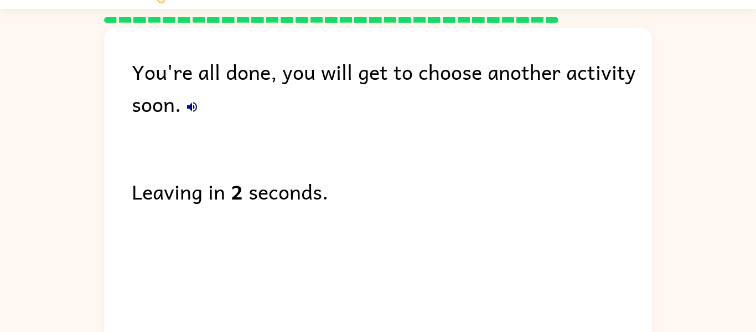
click at [197, 108] on icon "button" at bounding box center [191, 106] width 13 height 13
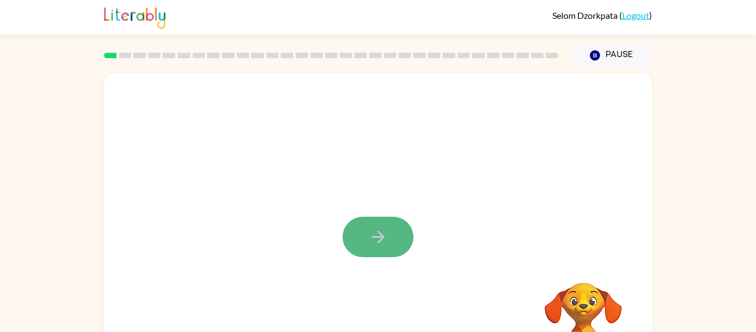
click at [383, 230] on icon "button" at bounding box center [378, 236] width 19 height 19
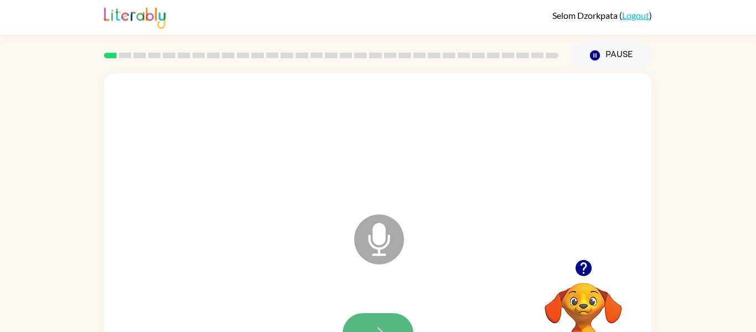
click at [386, 323] on icon "button" at bounding box center [378, 332] width 19 height 19
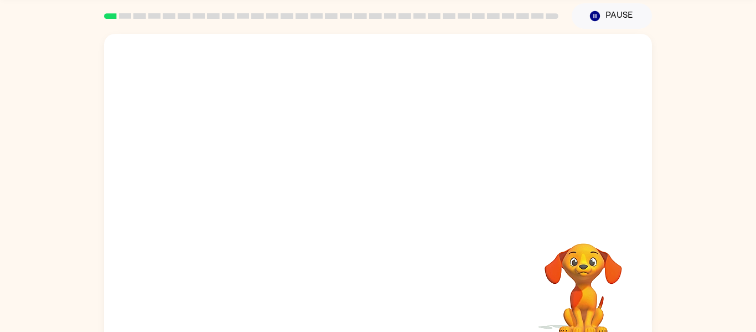
scroll to position [58, 0]
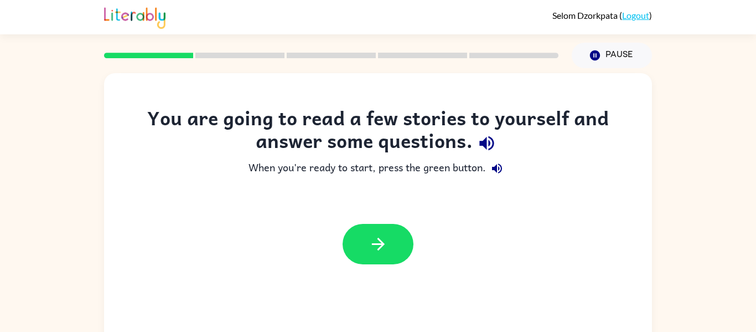
click at [288, 143] on div "You are going to read a few stories to yourself and answer some questions." at bounding box center [378, 131] width 504 height 51
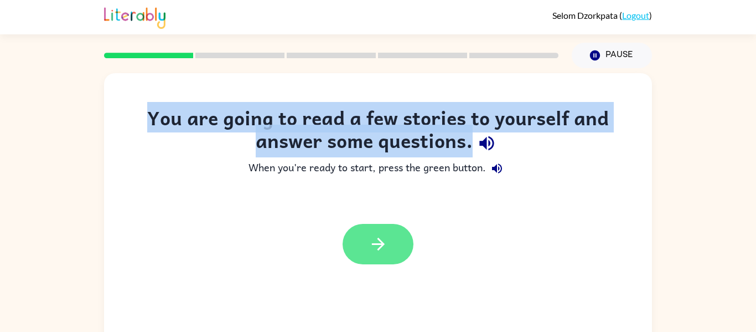
click at [353, 226] on button "button" at bounding box center [378, 244] width 71 height 40
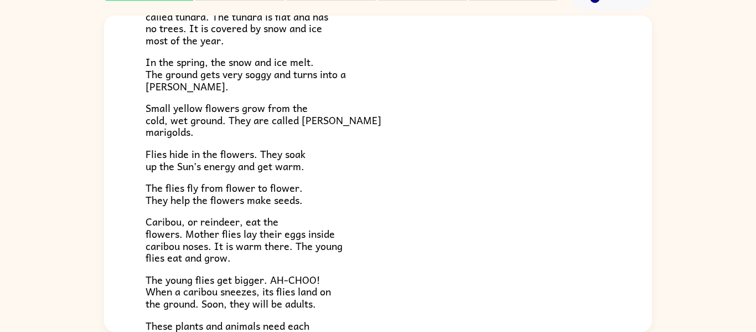
scroll to position [228, 0]
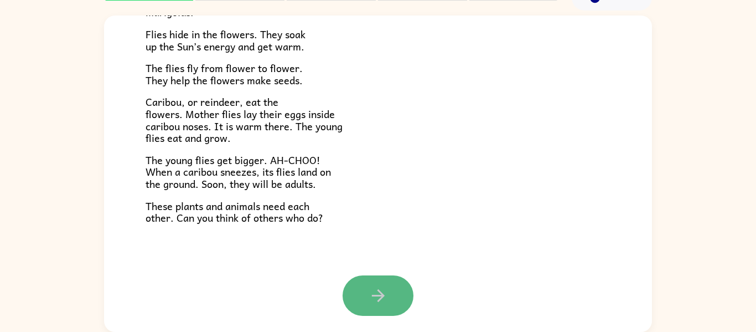
click at [377, 281] on button "button" at bounding box center [378, 295] width 71 height 40
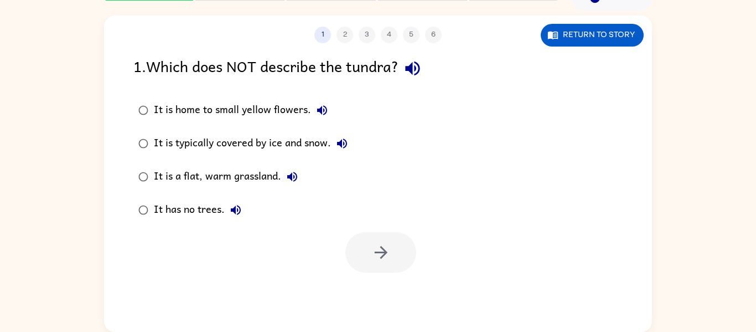
scroll to position [0, 0]
click at [224, 112] on div "It is home to small yellow flowers." at bounding box center [243, 110] width 179 height 22
click at [402, 263] on button "button" at bounding box center [380, 252] width 71 height 40
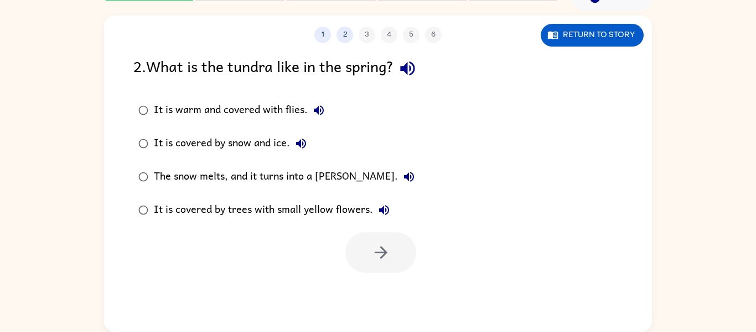
click at [219, 107] on div "It is warm and covered with flies." at bounding box center [242, 110] width 176 height 22
click at [391, 251] on button "button" at bounding box center [380, 252] width 71 height 40
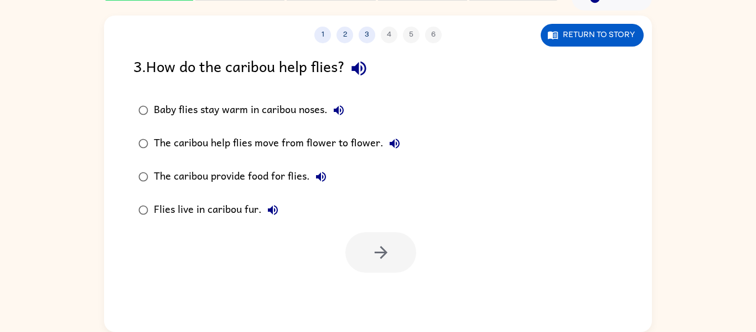
click at [291, 116] on div "Baby flies stay warm in caribou noses." at bounding box center [252, 110] width 196 height 22
click at [385, 252] on icon "button" at bounding box center [380, 252] width 13 height 13
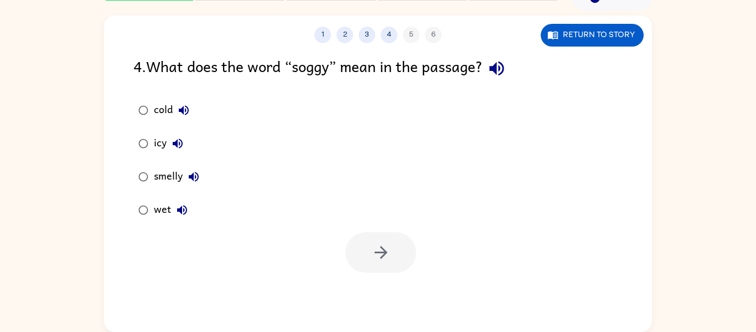
click at [183, 212] on icon "button" at bounding box center [181, 209] width 13 height 13
click at [381, 245] on icon "button" at bounding box center [380, 251] width 19 height 19
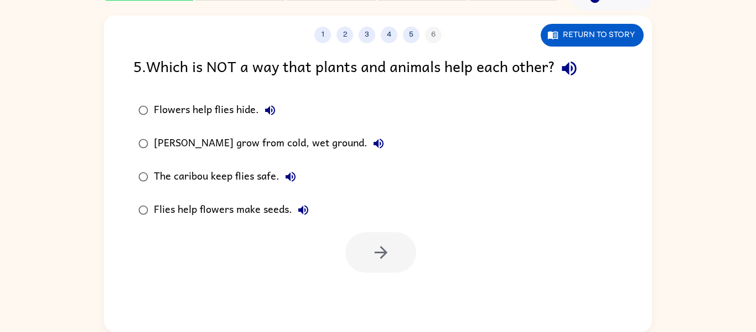
click at [183, 114] on div "Flowers help flies hide." at bounding box center [217, 110] width 127 height 22
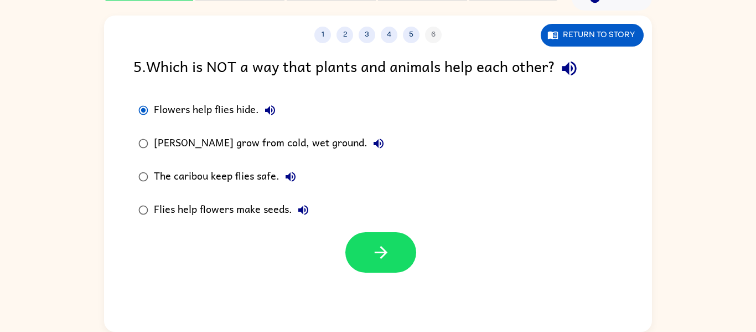
click at [197, 138] on div "Marsh marigolds grow from cold, wet ground." at bounding box center [272, 143] width 236 height 22
click at [402, 251] on button "button" at bounding box center [380, 252] width 71 height 40
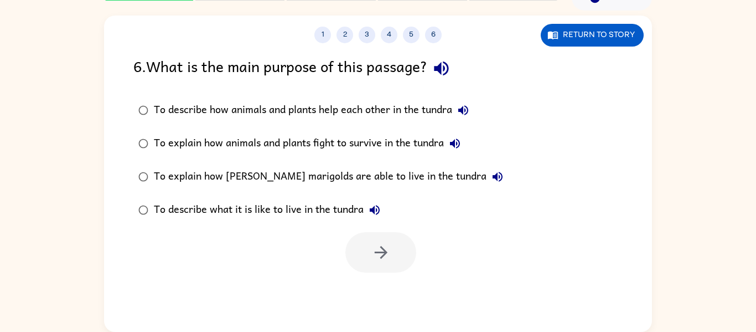
click at [239, 109] on div "To describe how animals and plants help each other in the tundra" at bounding box center [314, 110] width 321 height 22
click at [371, 246] on icon "button" at bounding box center [380, 251] width 19 height 19
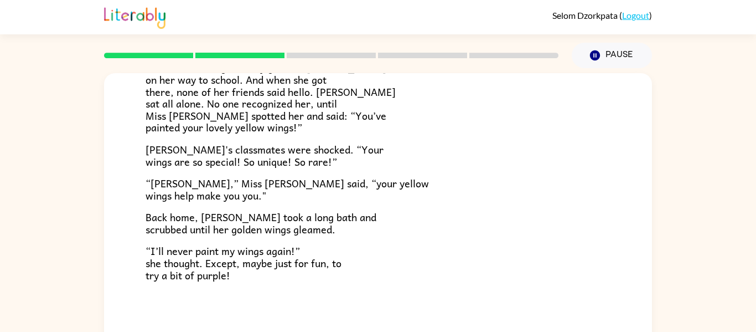
scroll to position [58, 0]
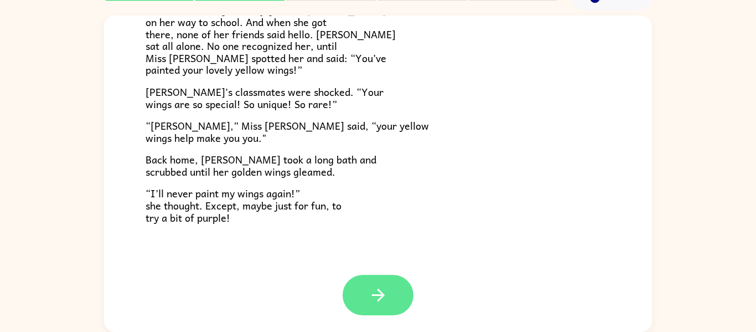
click at [376, 279] on button "button" at bounding box center [378, 295] width 71 height 40
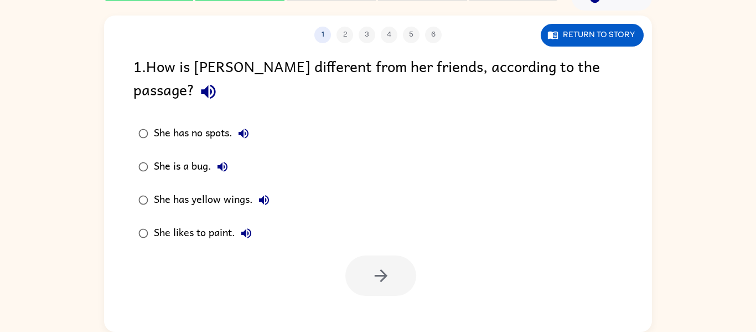
scroll to position [0, 0]
click at [267, 193] on icon "button" at bounding box center [263, 199] width 13 height 13
click at [255, 189] on button "She has yellow wings." at bounding box center [264, 200] width 22 height 22
click at [244, 189] on div "She has yellow wings." at bounding box center [214, 200] width 121 height 22
click at [407, 255] on button "button" at bounding box center [380, 275] width 71 height 40
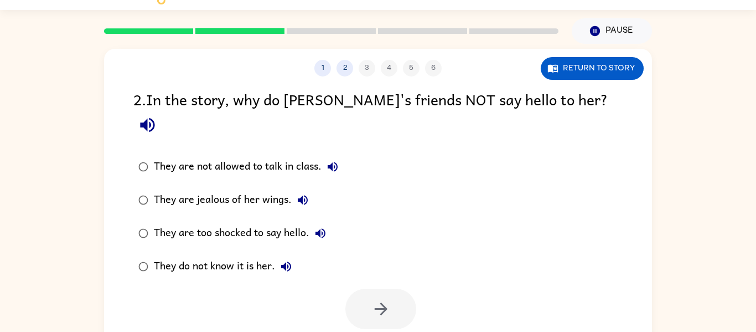
scroll to position [58, 0]
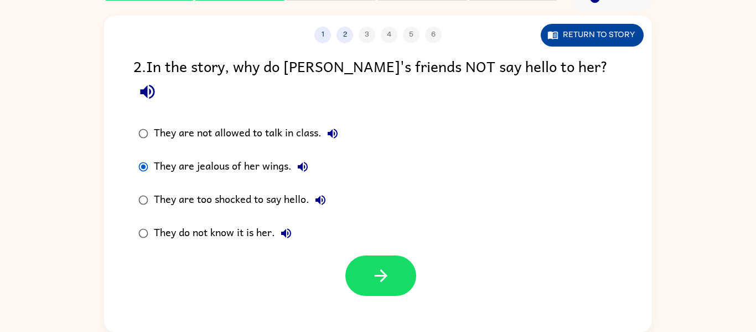
click at [618, 29] on button "Return to story" at bounding box center [592, 35] width 103 height 23
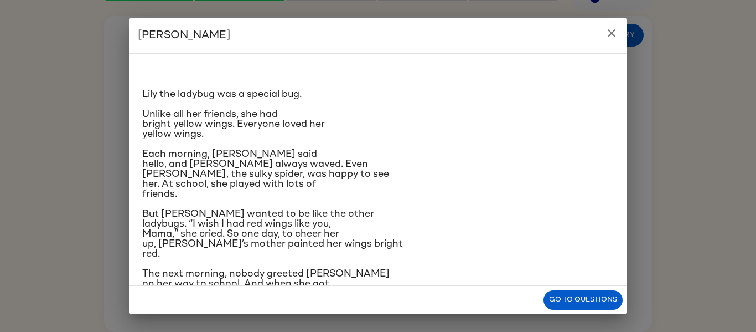
click at [242, 176] on span "Each morning, Blake Butterfly said hello, and Manny Mantis always waved. Even S…" at bounding box center [265, 174] width 247 height 50
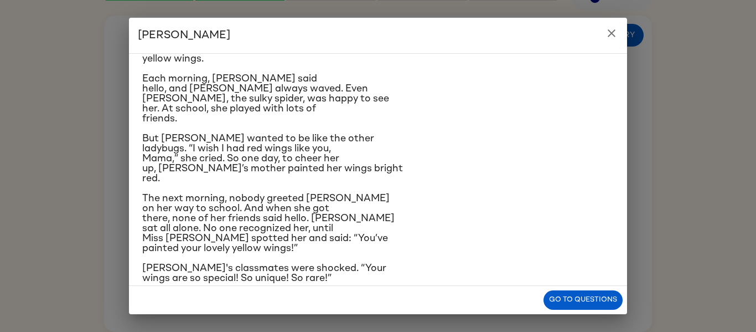
scroll to position [69, 0]
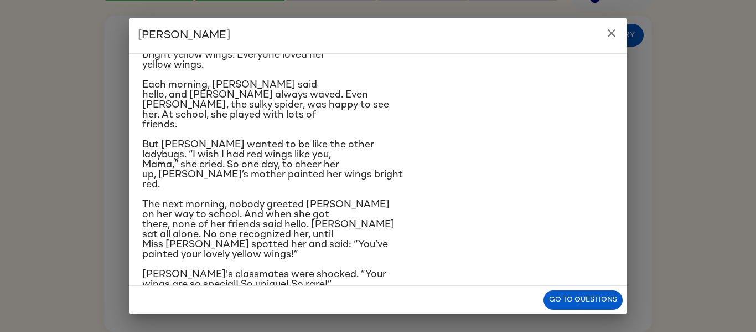
click at [612, 33] on icon "close" at bounding box center [612, 33] width 8 height 8
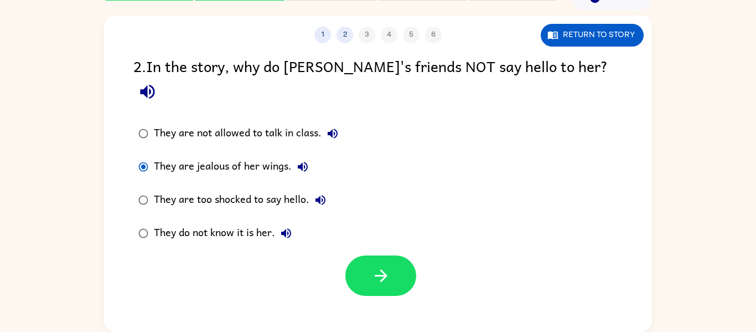
click at [224, 222] on div "They do not know it is her." at bounding box center [225, 233] width 143 height 22
click at [359, 255] on button "button" at bounding box center [380, 275] width 71 height 40
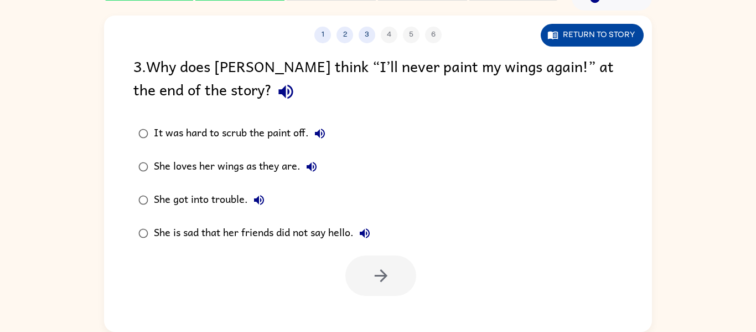
click at [572, 29] on button "Return to story" at bounding box center [592, 35] width 103 height 23
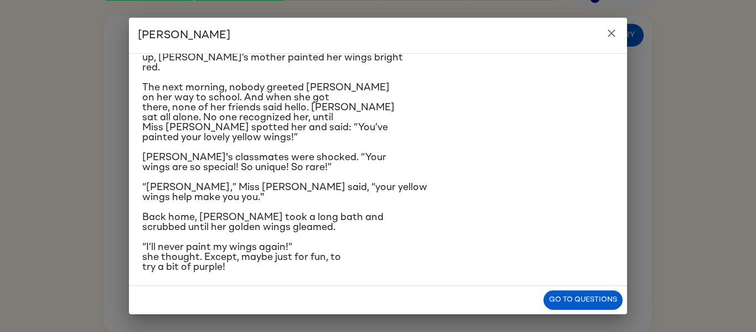
scroll to position [192, 0]
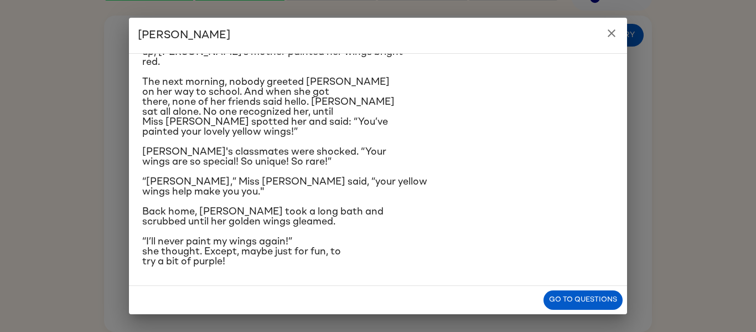
click at [617, 37] on icon "close" at bounding box center [611, 33] width 13 height 13
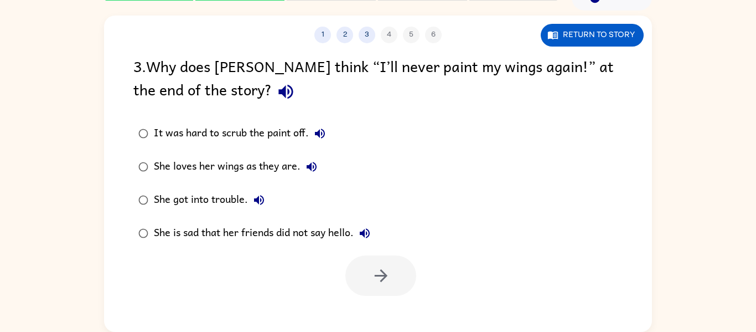
click at [242, 235] on div "She is sad that her friends did not say hello." at bounding box center [265, 233] width 222 height 22
click at [381, 285] on button "button" at bounding box center [380, 275] width 71 height 40
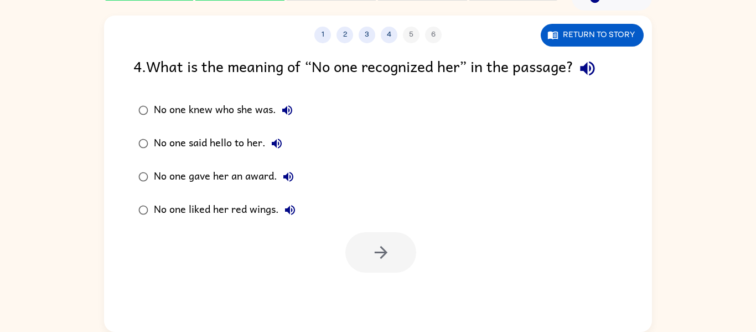
click at [179, 104] on div "No one knew who she was." at bounding box center [226, 110] width 144 height 22
click at [368, 257] on button "button" at bounding box center [380, 252] width 71 height 40
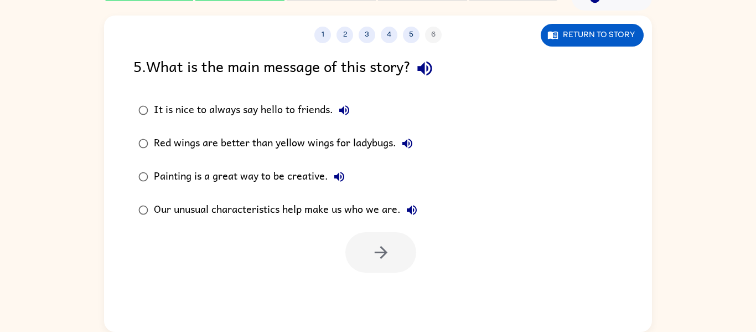
click at [185, 117] on div "It is nice to always say hello to friends." at bounding box center [255, 110] width 202 height 22
click at [374, 263] on button "button" at bounding box center [380, 252] width 71 height 40
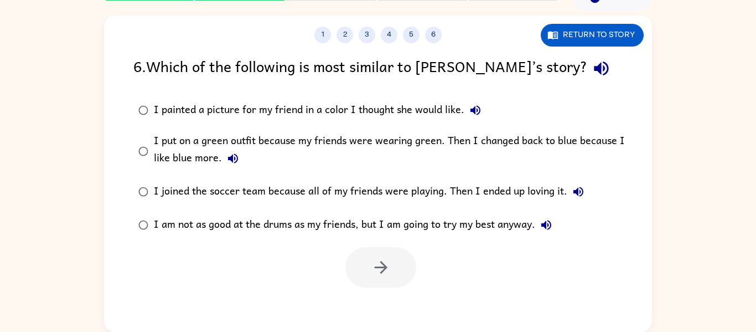
click at [266, 111] on div "I painted a picture for my friend in a color I thought she would like." at bounding box center [320, 110] width 333 height 22
click at [354, 252] on button "button" at bounding box center [380, 267] width 71 height 40
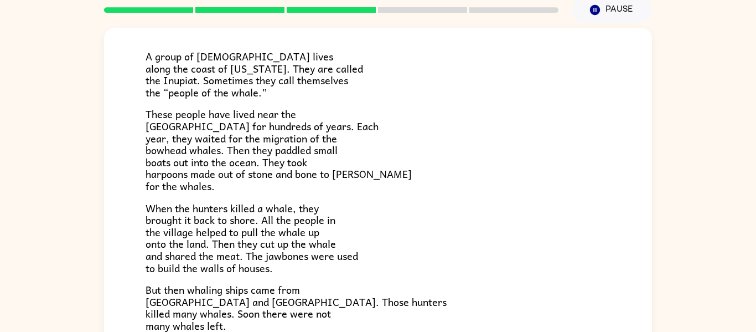
scroll to position [66, 0]
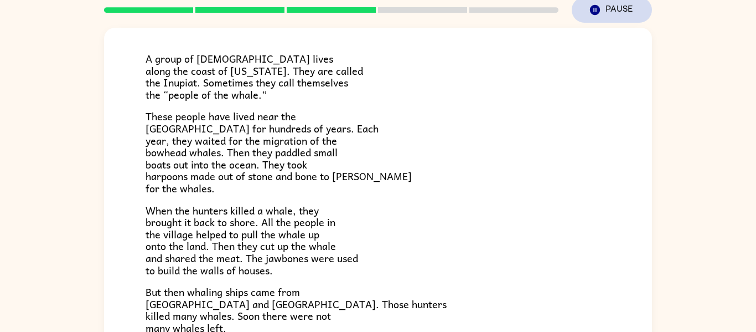
click at [581, 7] on button "Pause Pause" at bounding box center [612, 9] width 80 height 25
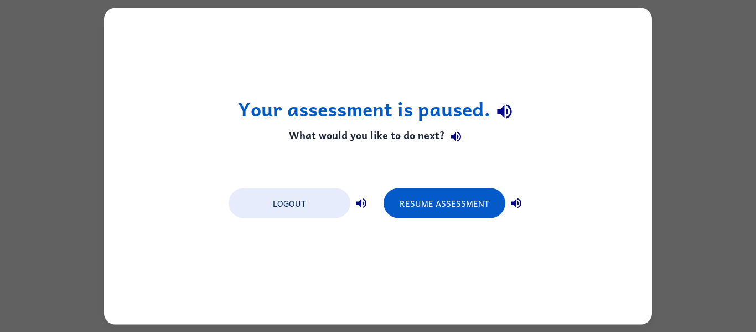
scroll to position [0, 0]
